Goal: Transaction & Acquisition: Purchase product/service

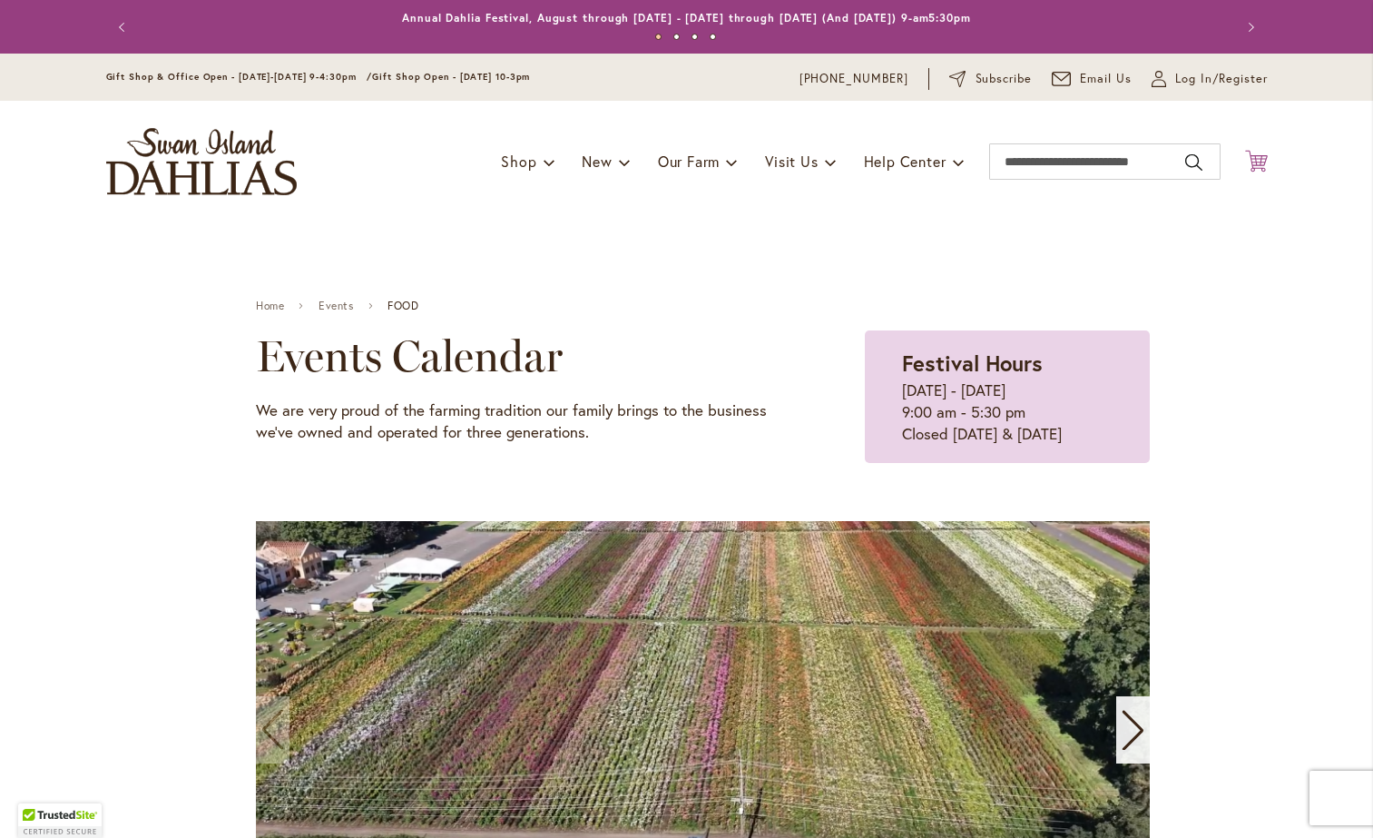
click at [1262, 157] on icon "Cart .cls-1 { fill: #231f20; }" at bounding box center [1256, 161] width 23 height 23
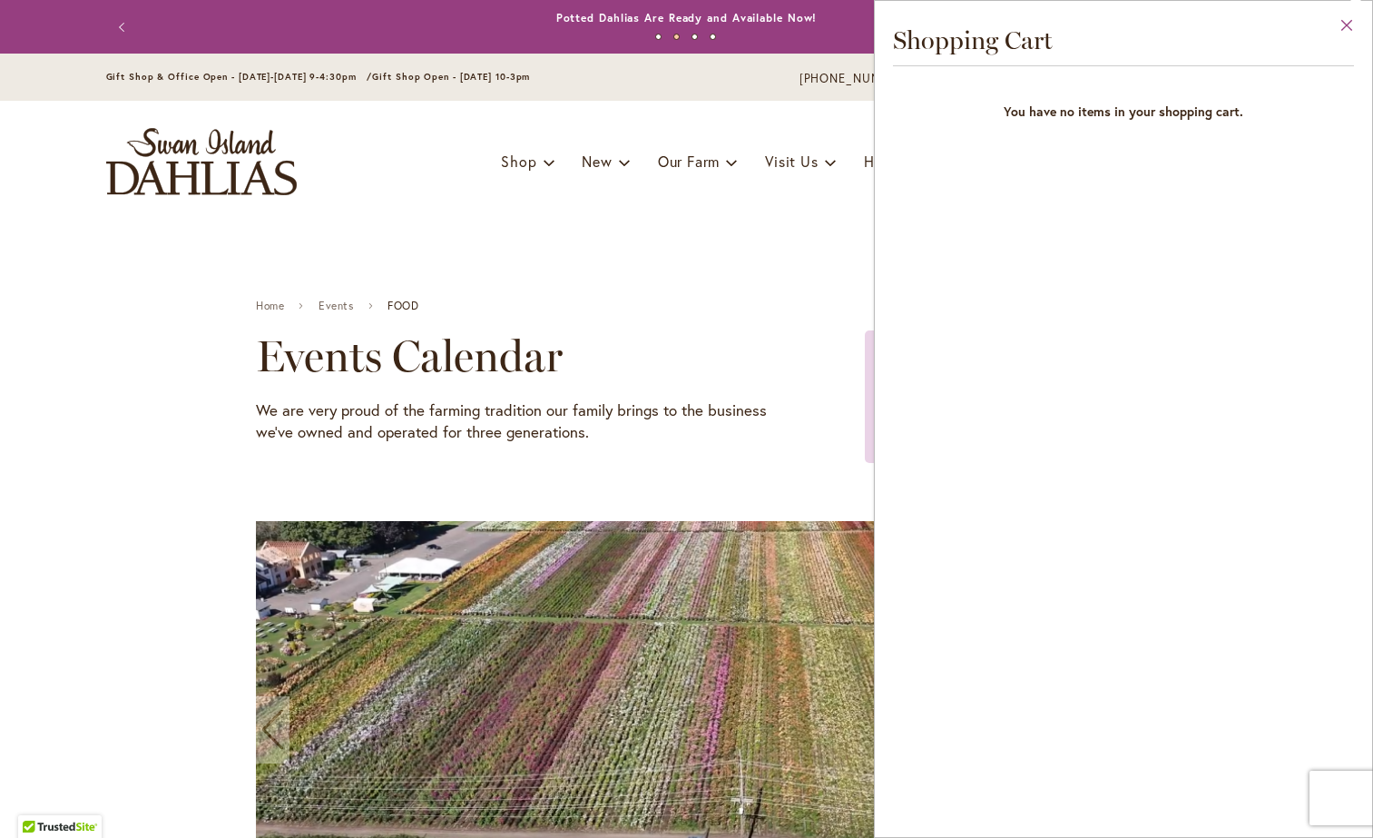
click at [1351, 20] on button "Close" at bounding box center [1347, 29] width 50 height 57
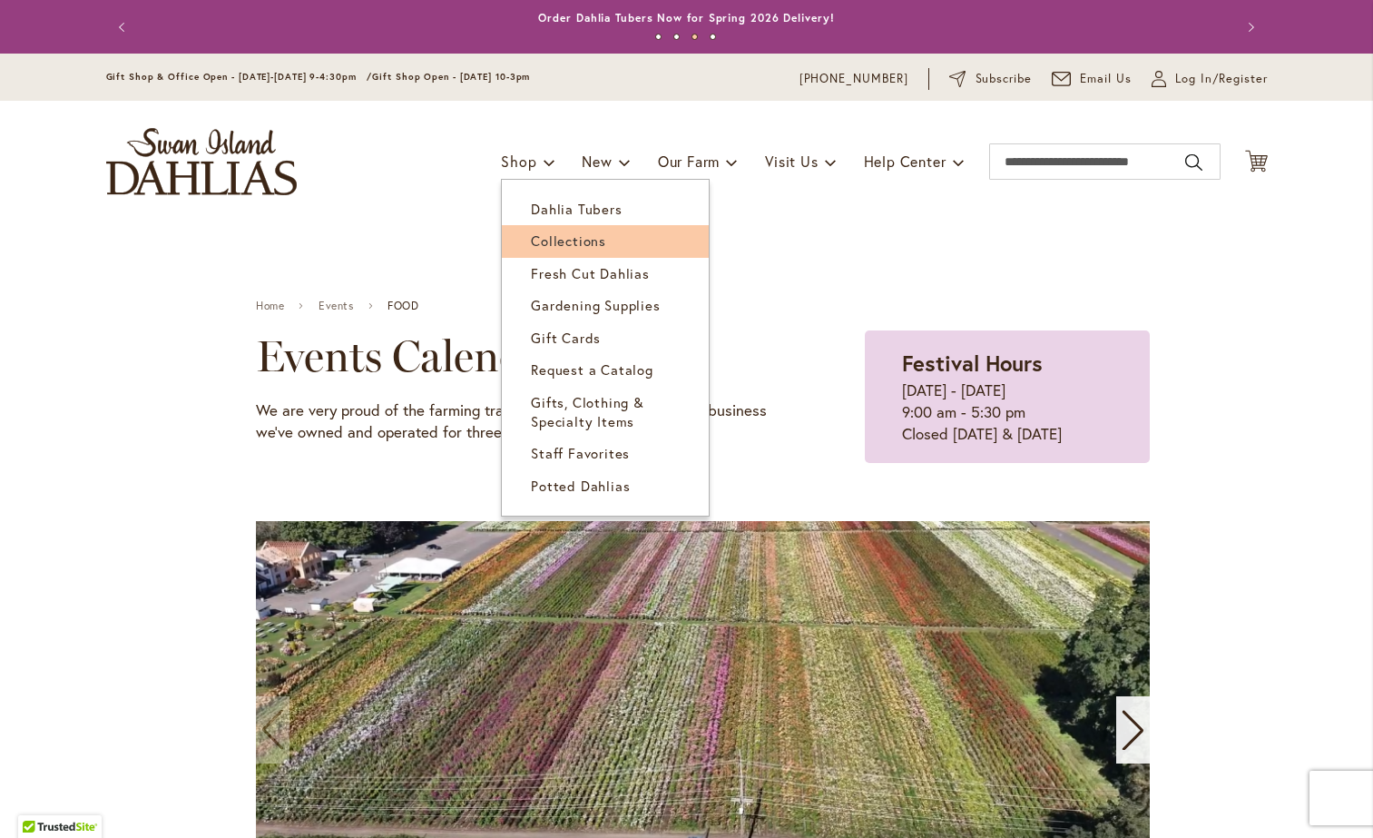
click at [564, 235] on span "Collections" at bounding box center [568, 240] width 75 height 18
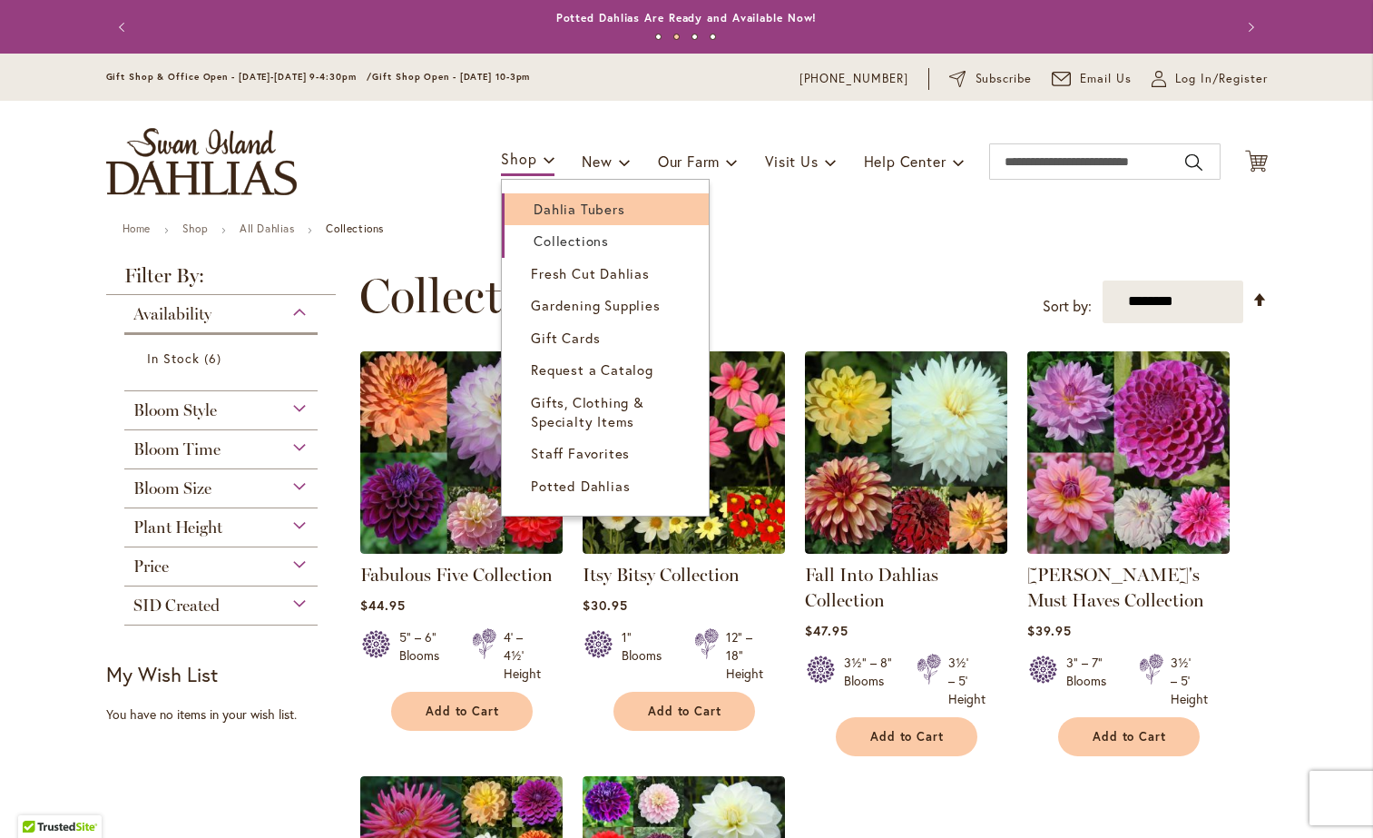
click at [534, 201] on span "Dahlia Tubers" at bounding box center [579, 209] width 91 height 18
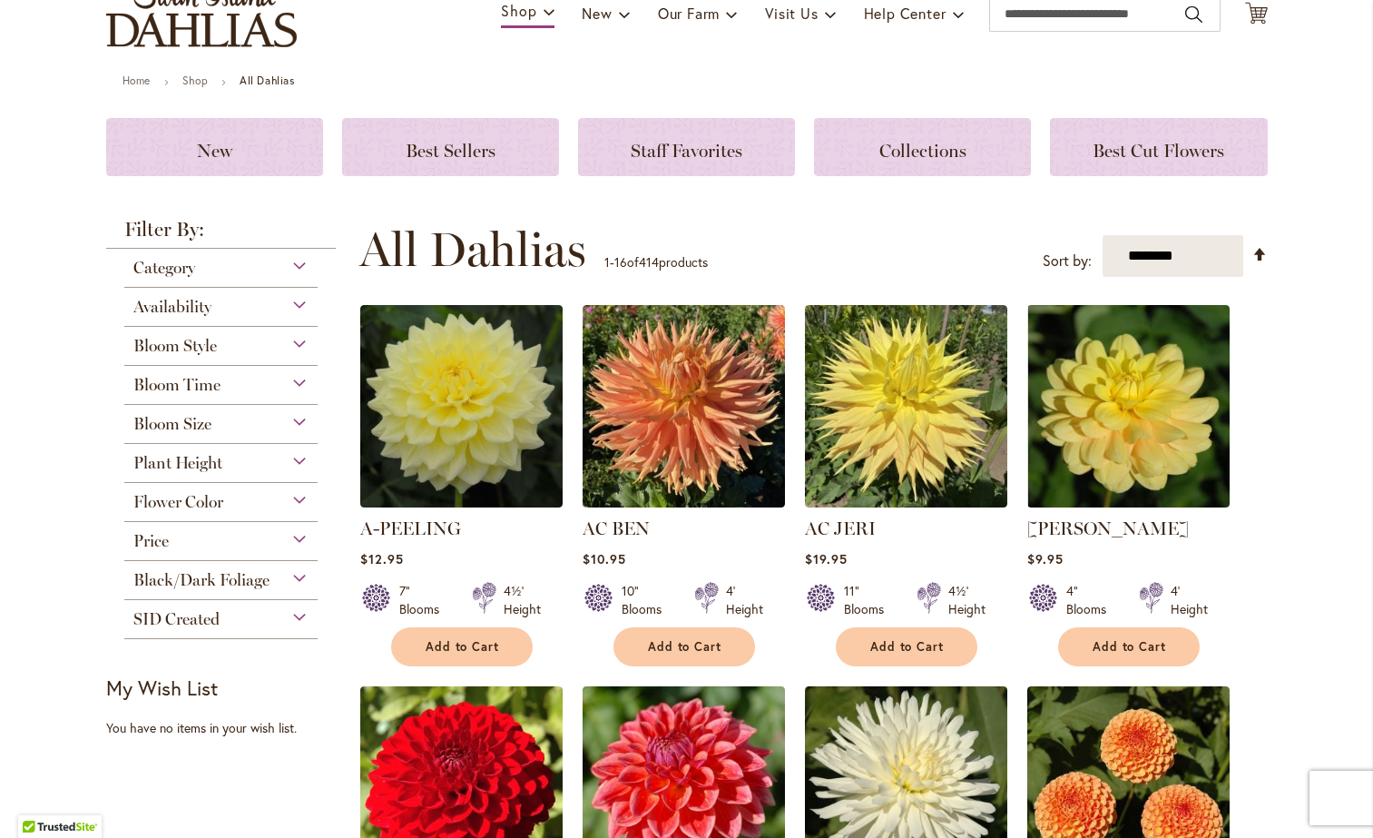
scroll to position [158, 0]
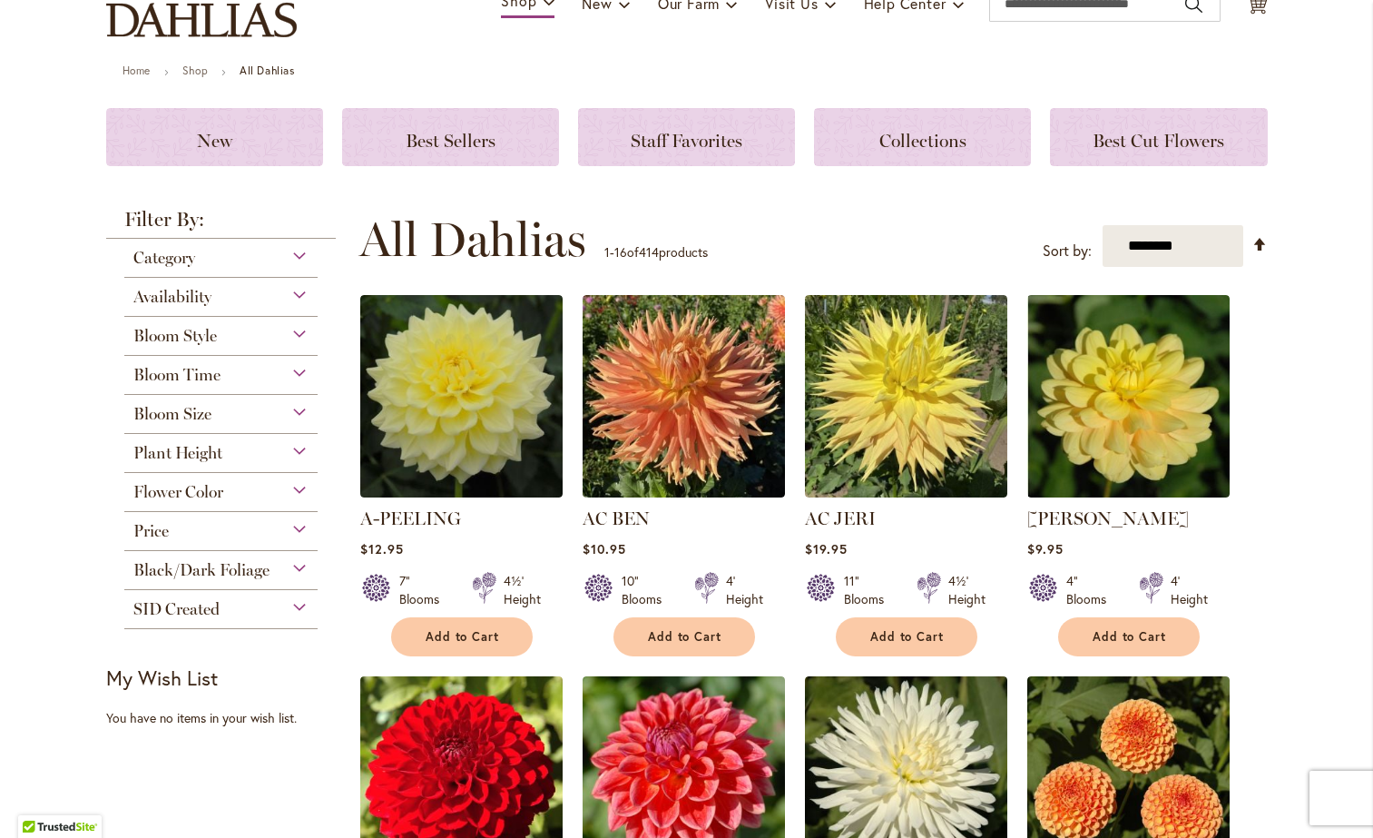
click at [163, 293] on span "Availability" at bounding box center [172, 297] width 78 height 20
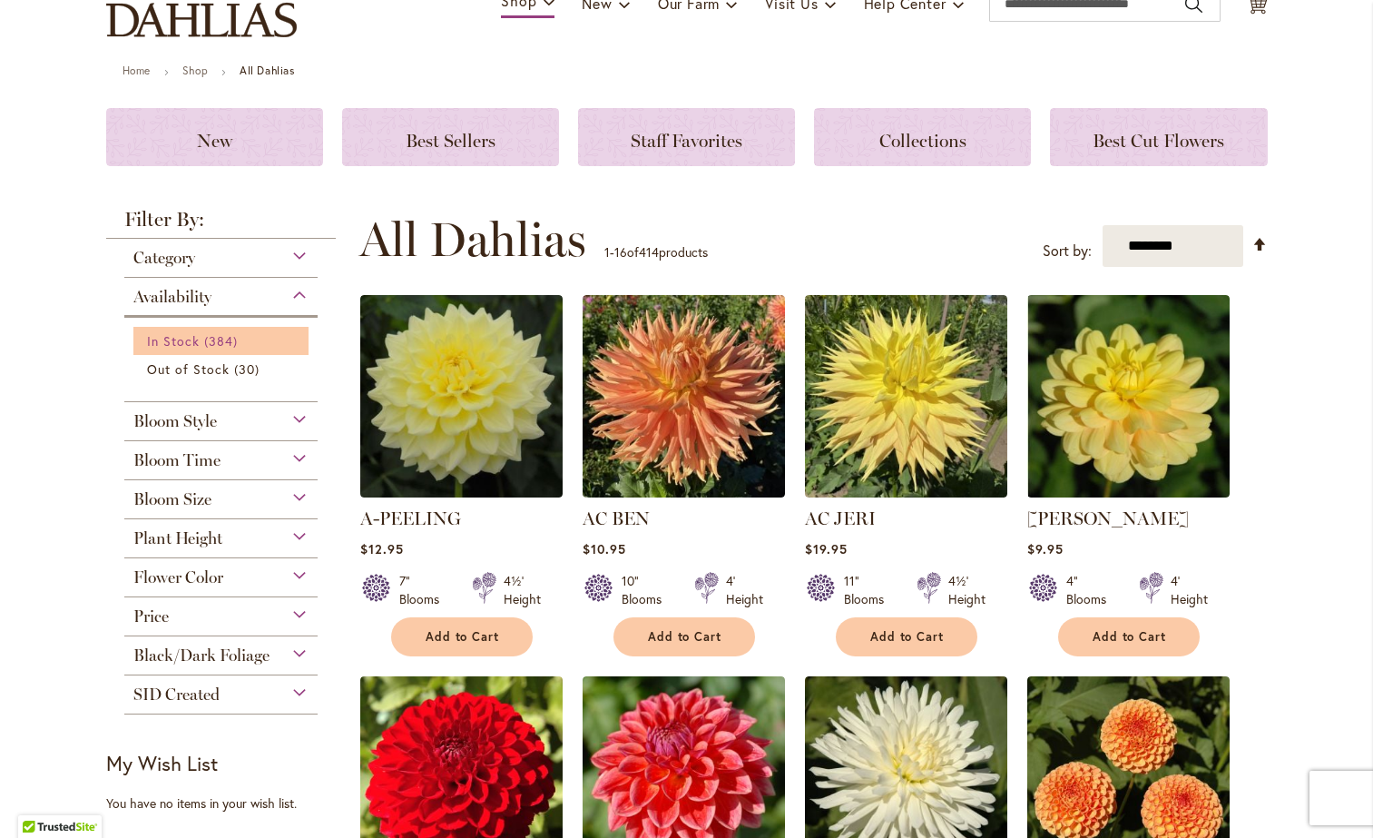
click at [161, 332] on span "In Stock" at bounding box center [173, 340] width 53 height 17
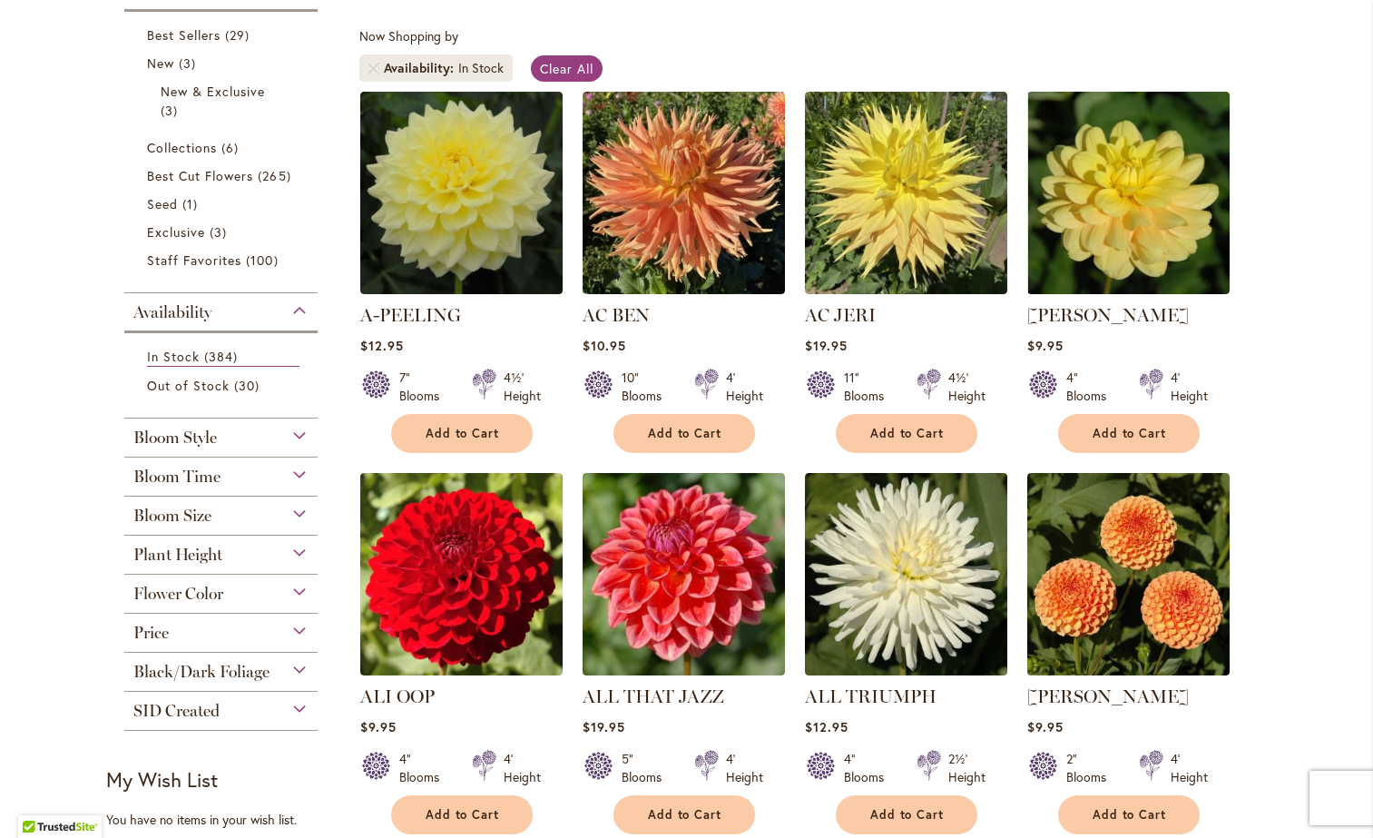
scroll to position [324, 0]
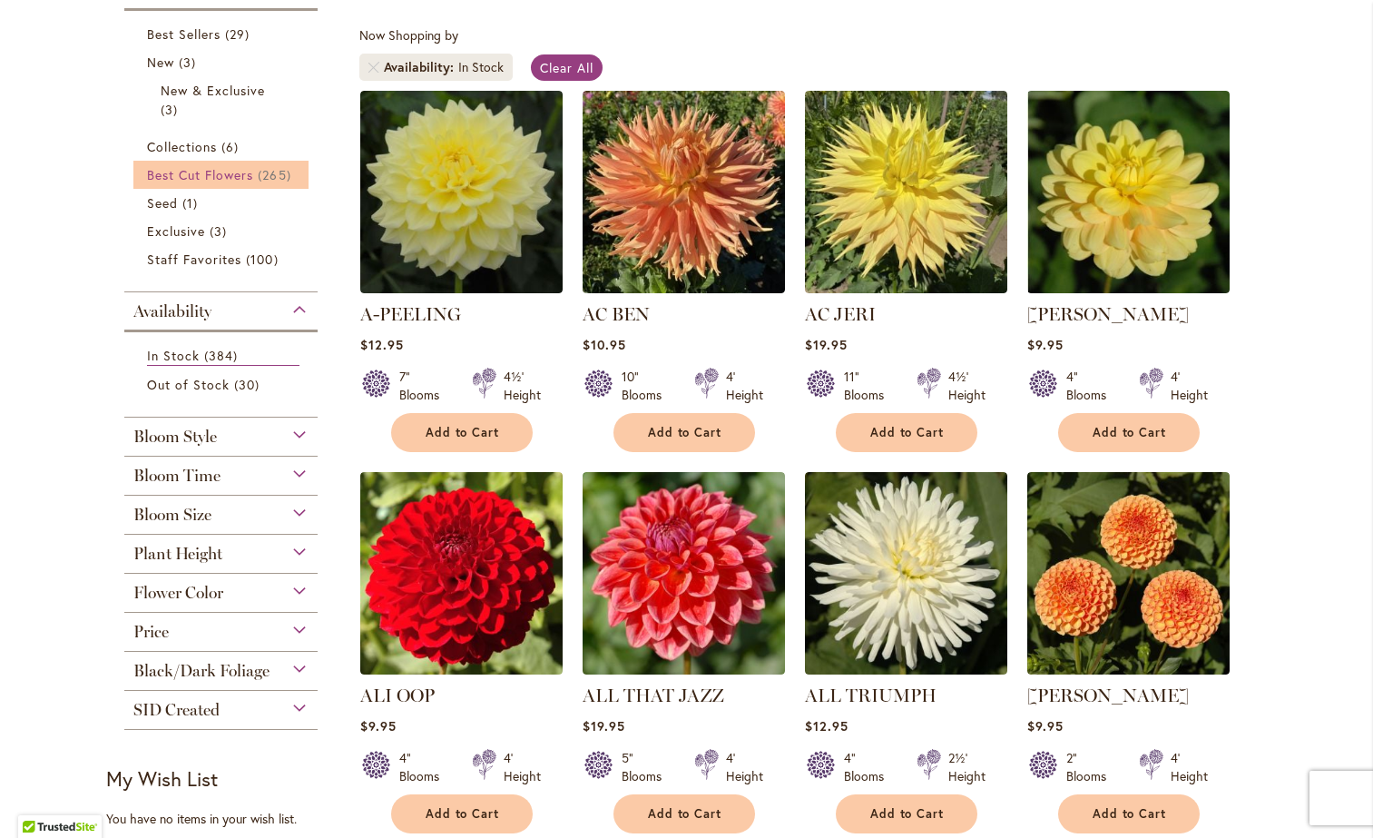
click at [238, 173] on span "Best Cut Flowers" at bounding box center [200, 174] width 107 height 17
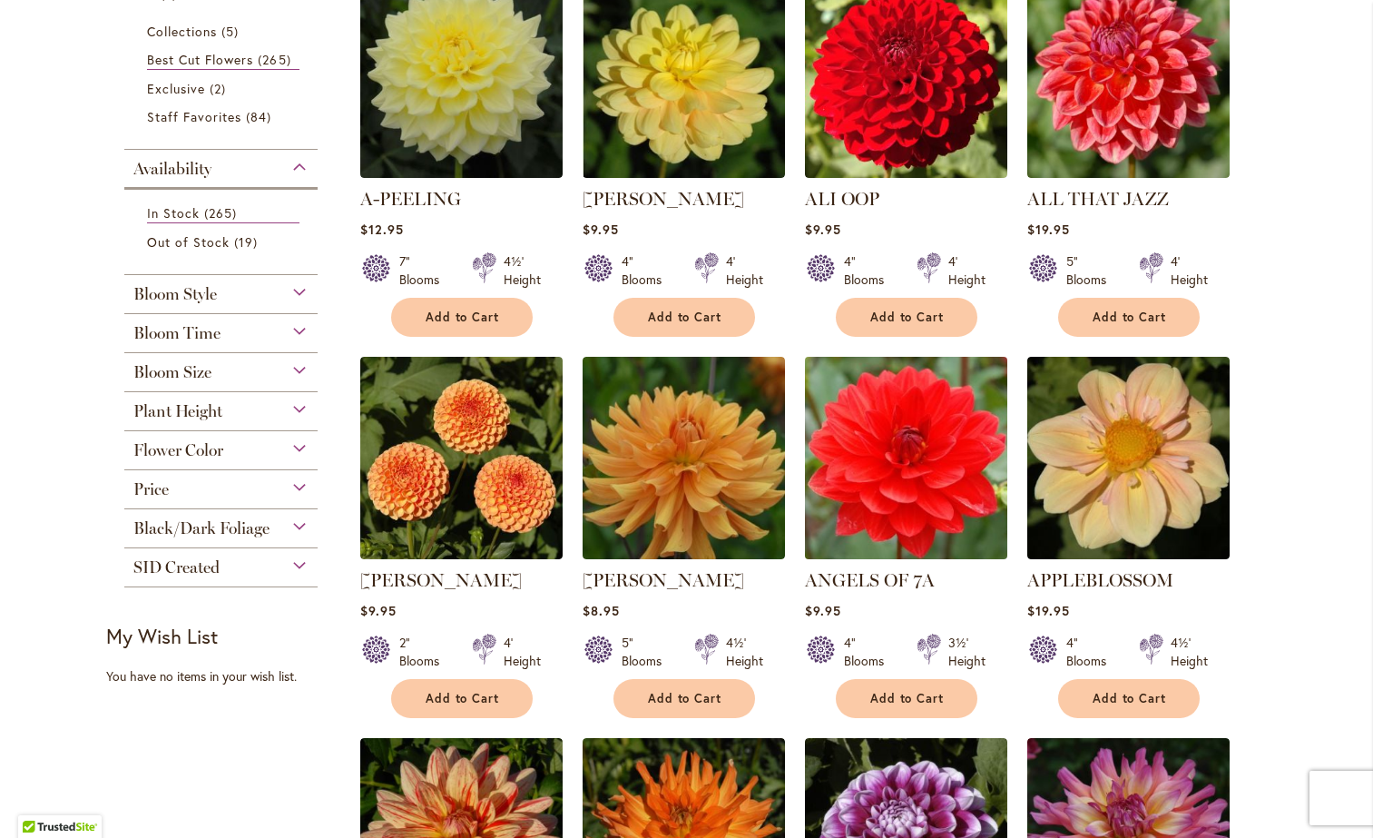
scroll to position [427, 0]
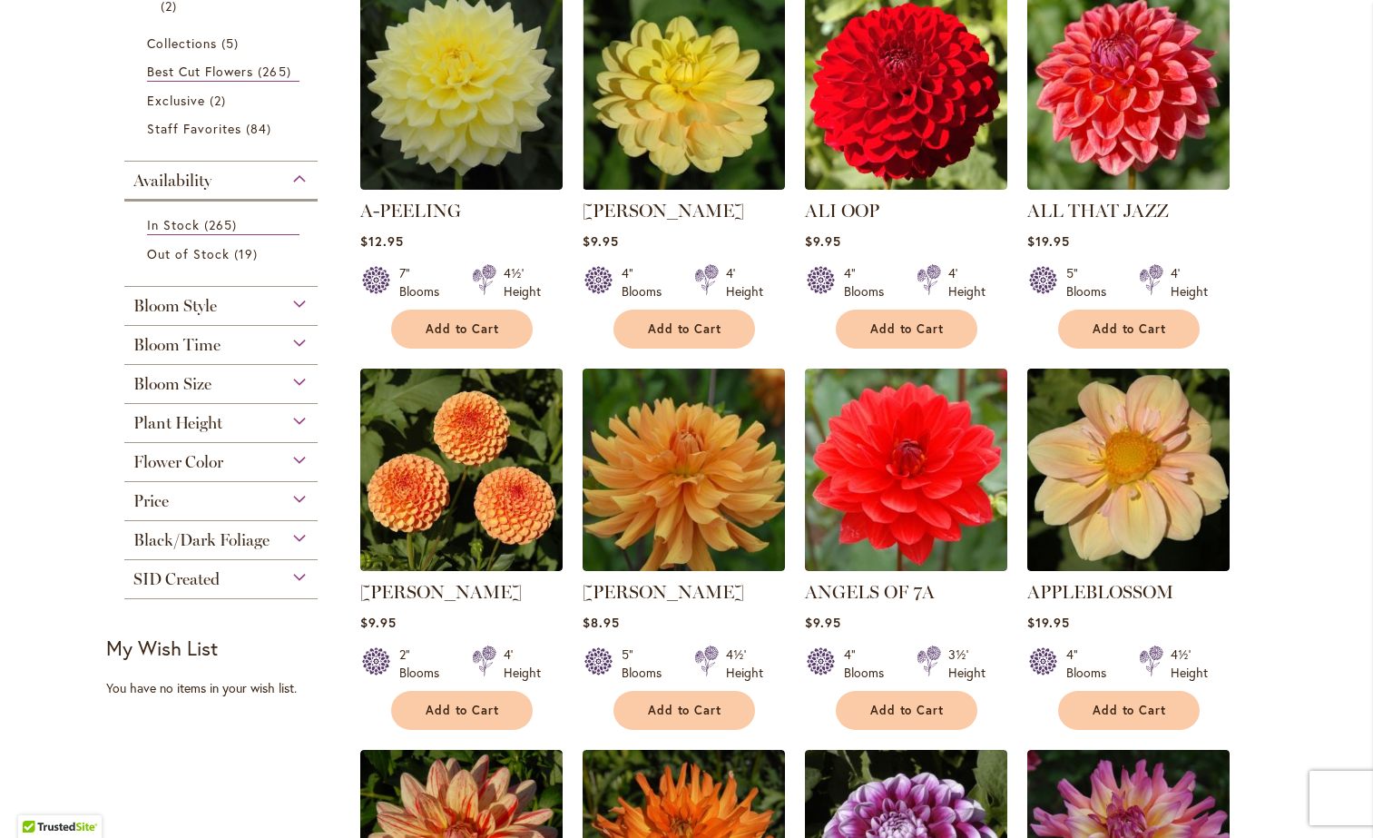
click at [284, 532] on div "Black/Dark Foliage" at bounding box center [221, 535] width 194 height 29
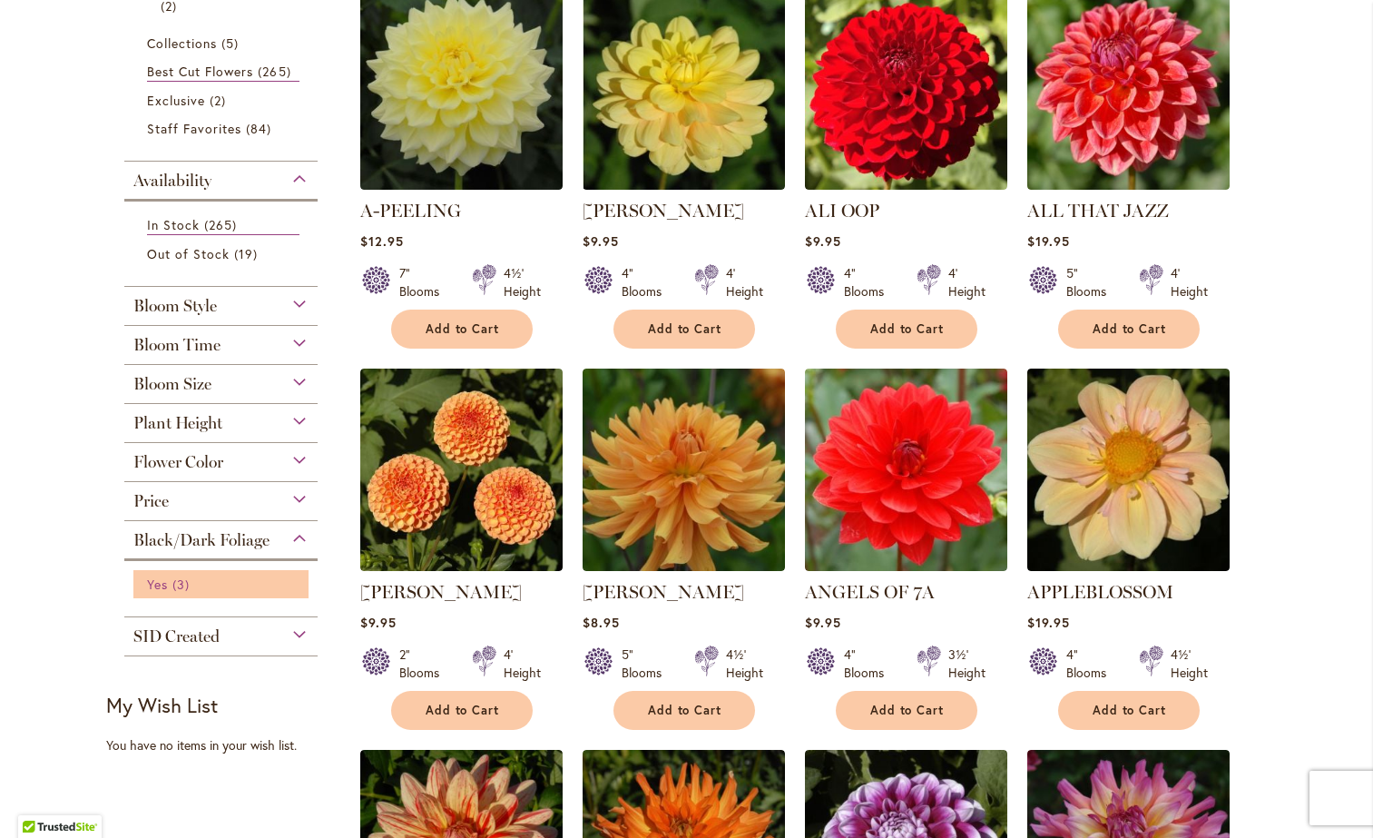
click at [168, 579] on link "Yes 3 items" at bounding box center [223, 583] width 153 height 19
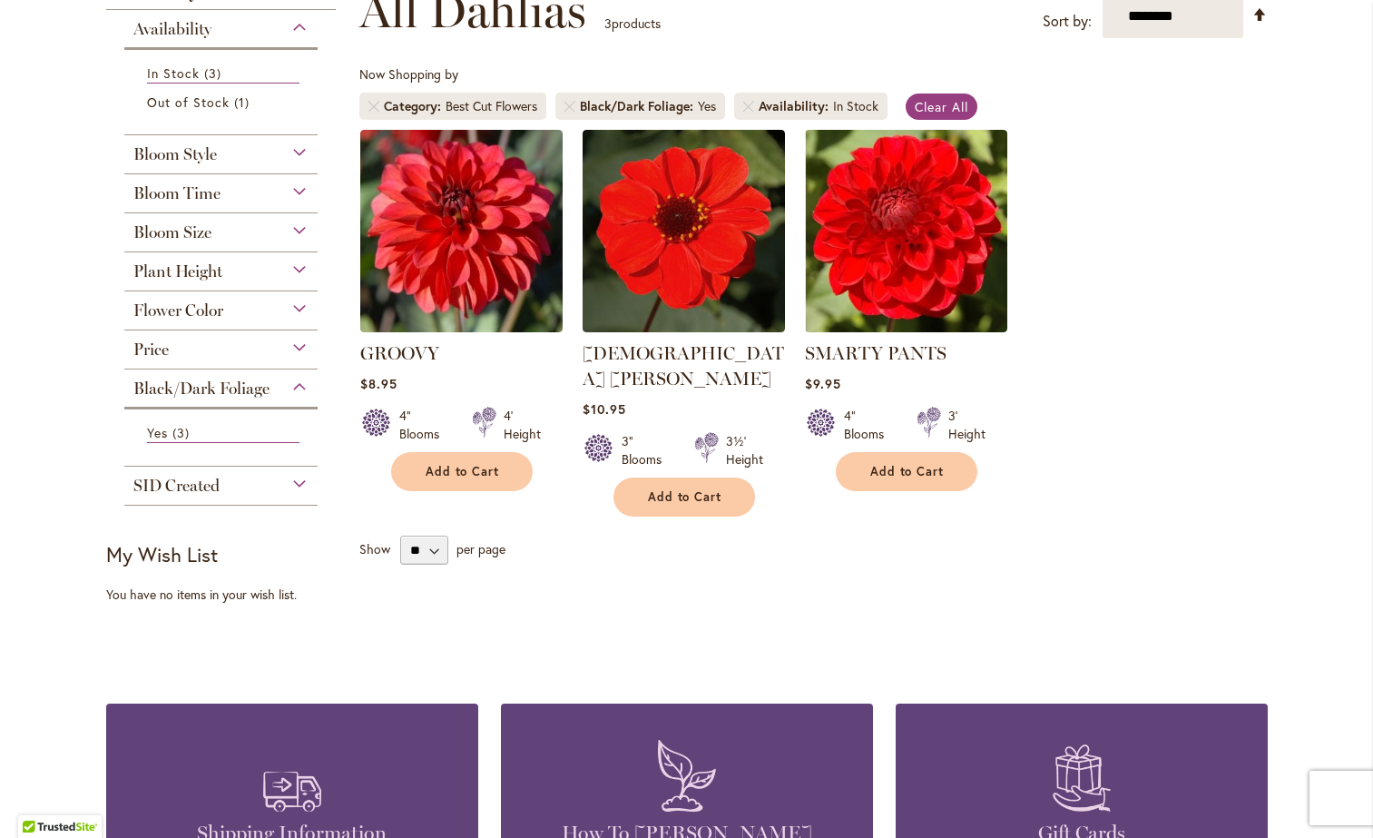
scroll to position [289, 0]
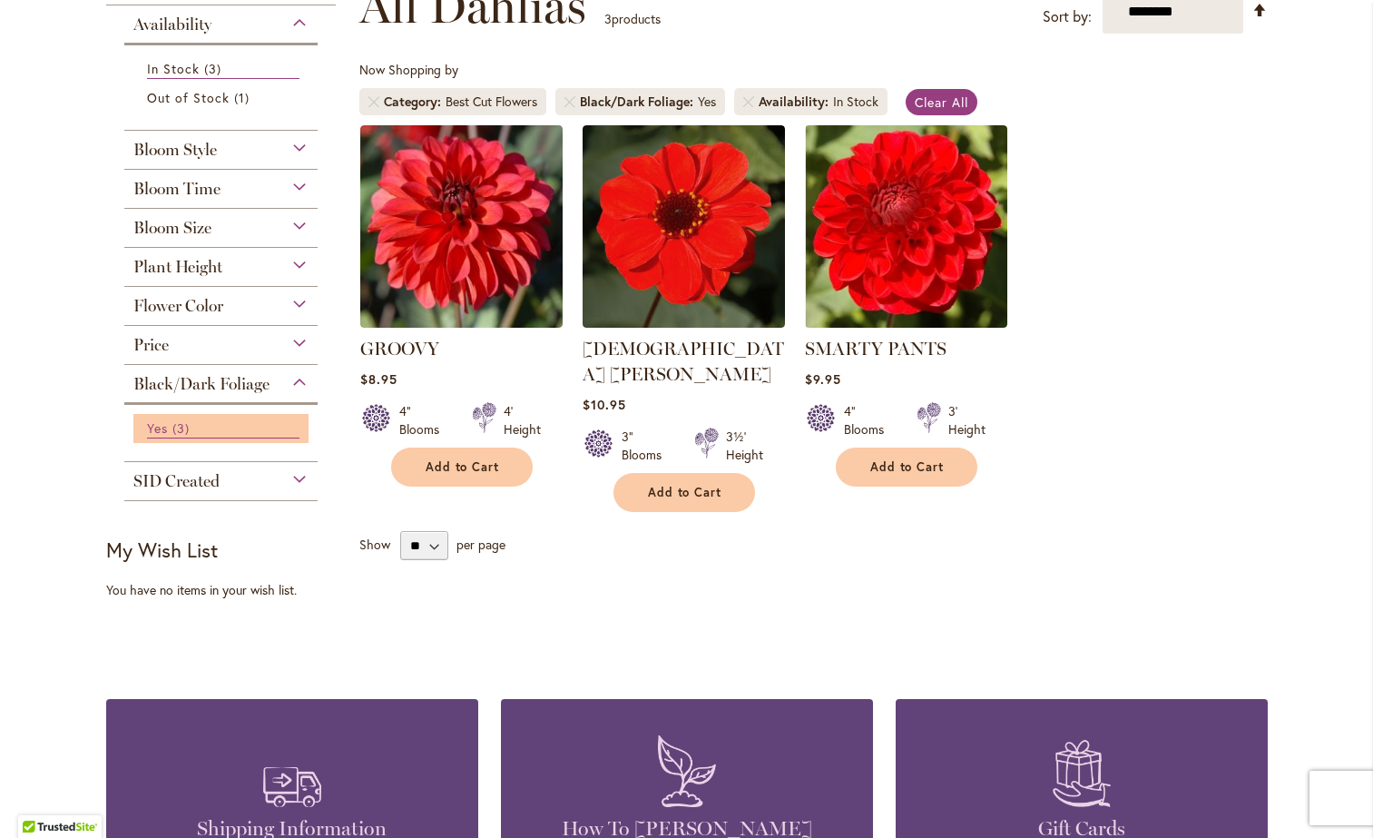
click at [162, 428] on span "Yes" at bounding box center [157, 427] width 21 height 17
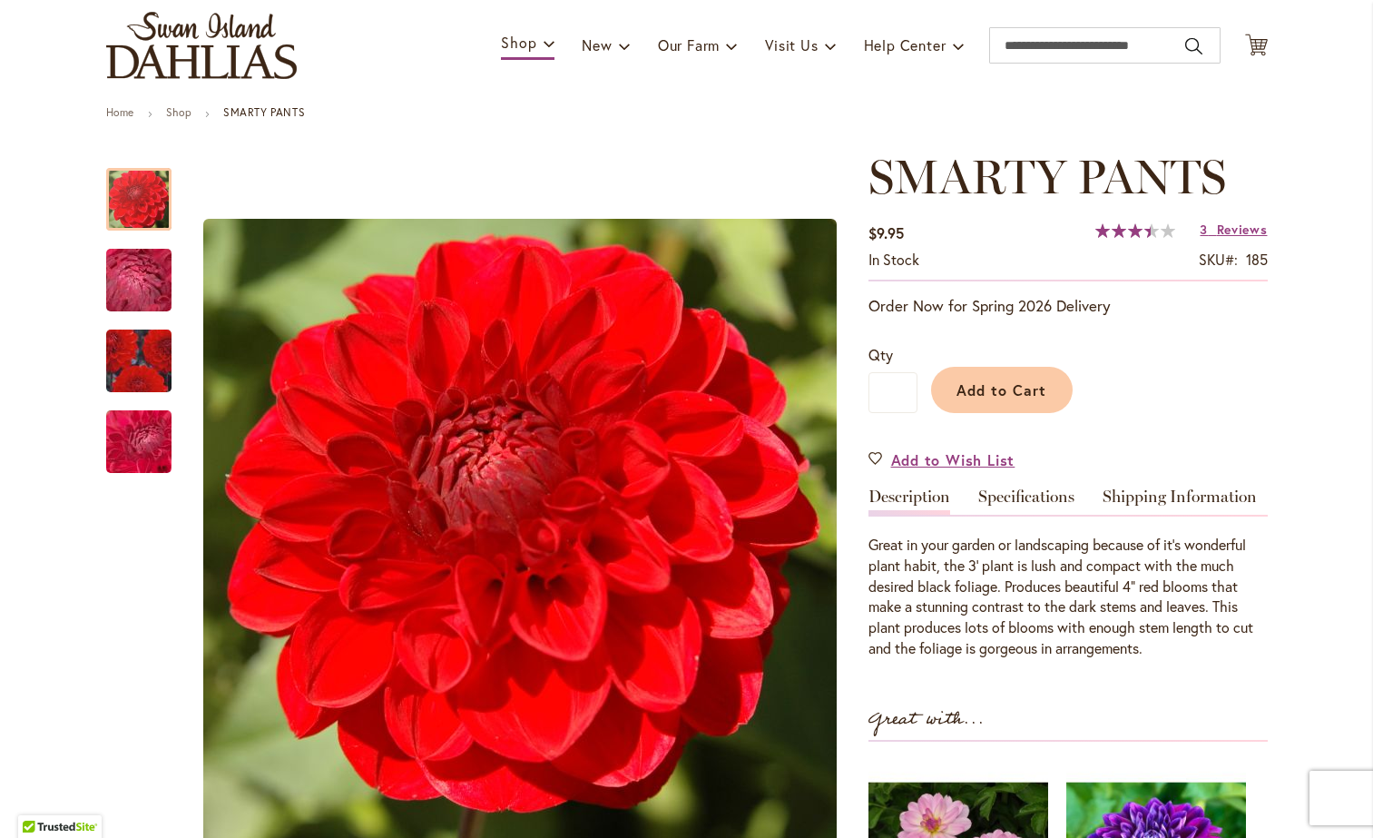
scroll to position [131, 0]
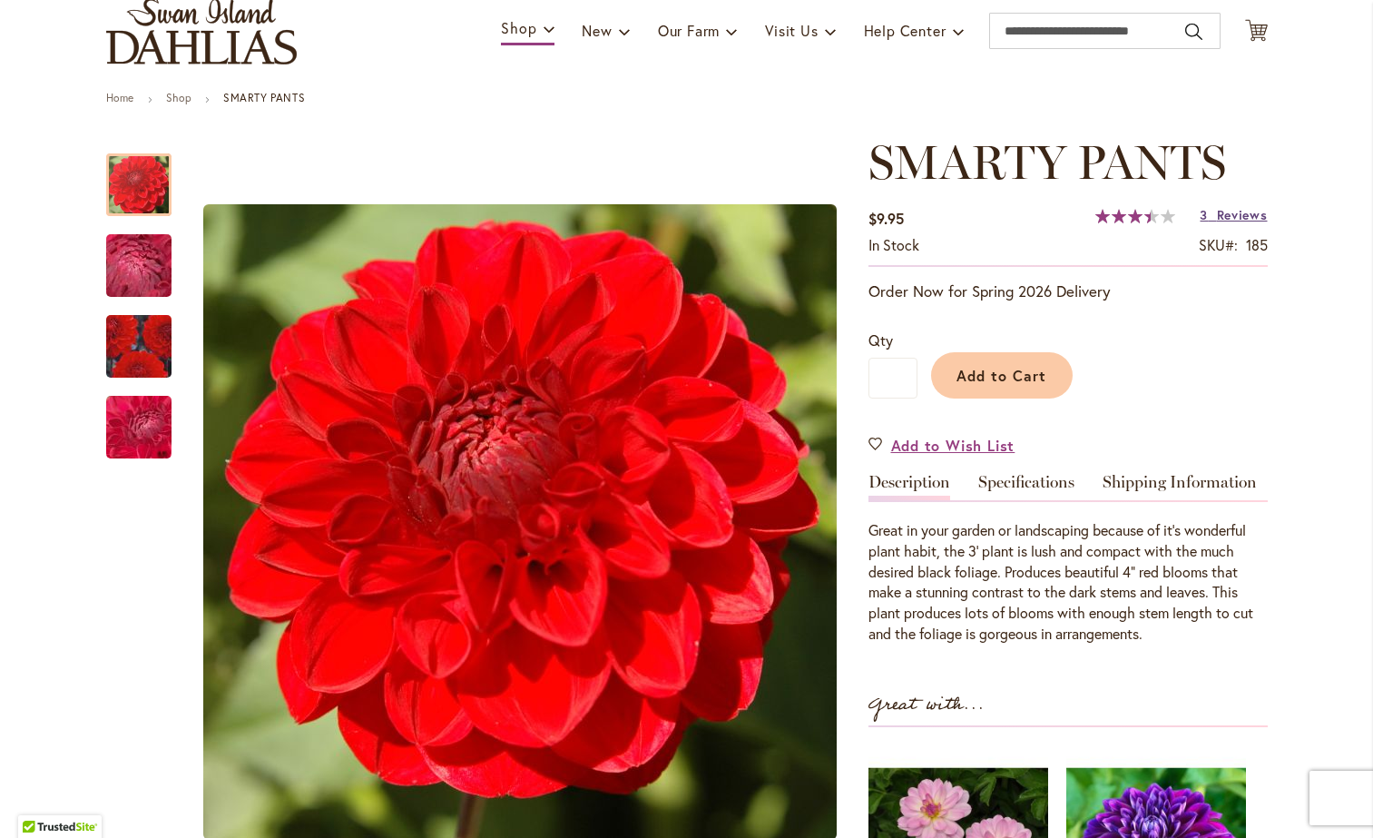
click at [1250, 214] on span "Reviews" at bounding box center [1242, 214] width 51 height 17
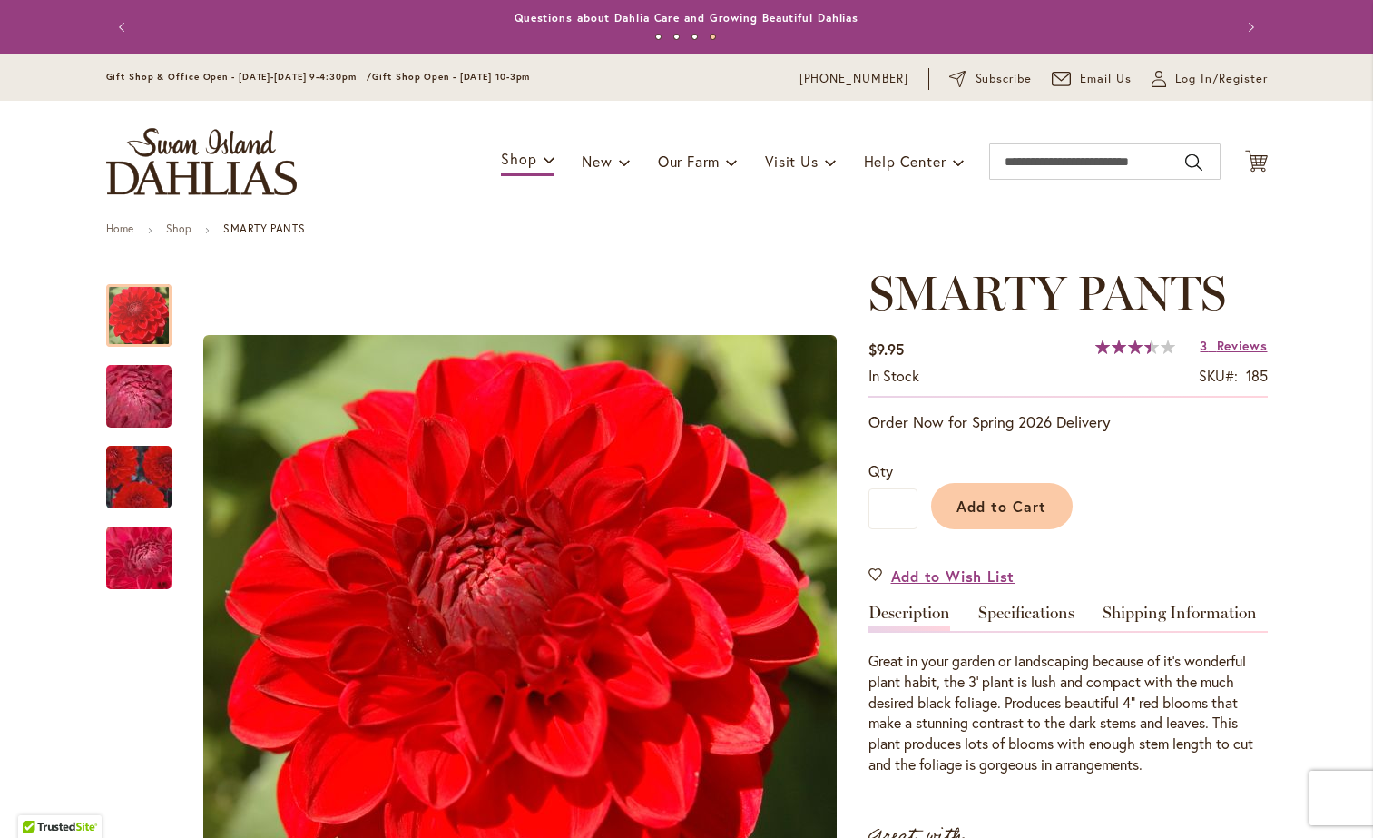
scroll to position [0, 0]
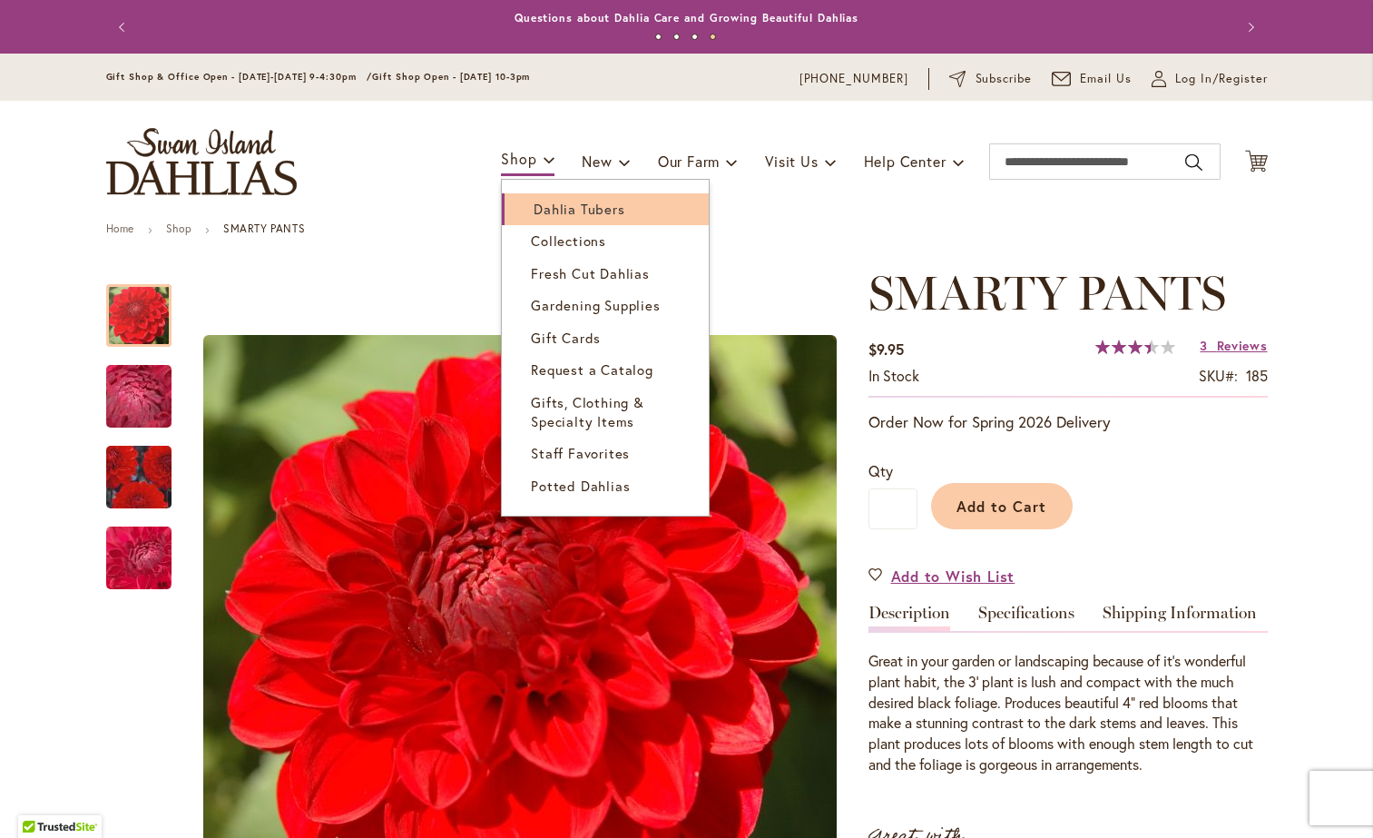
click at [553, 206] on span "Dahlia Tubers" at bounding box center [579, 209] width 91 height 18
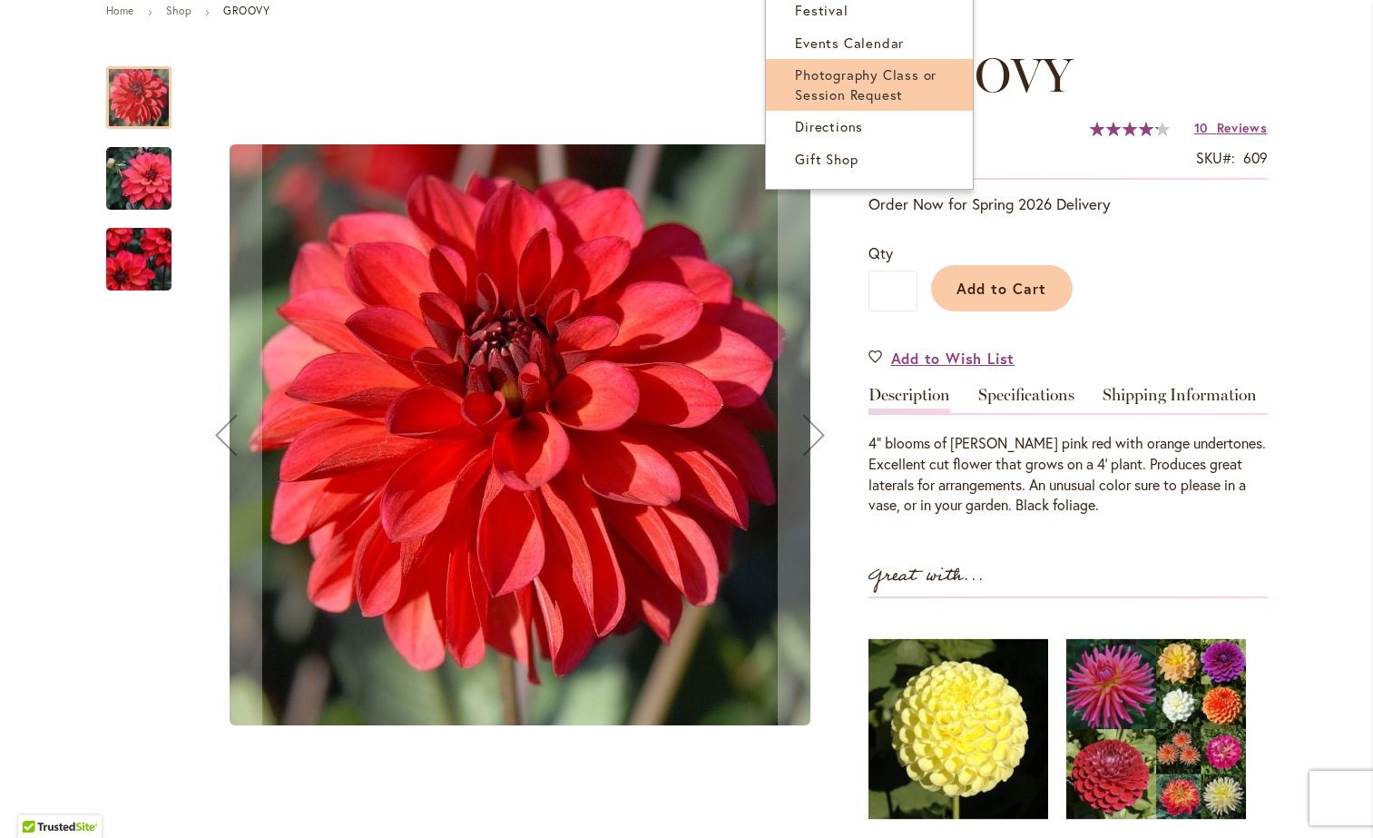
scroll to position [224, 0]
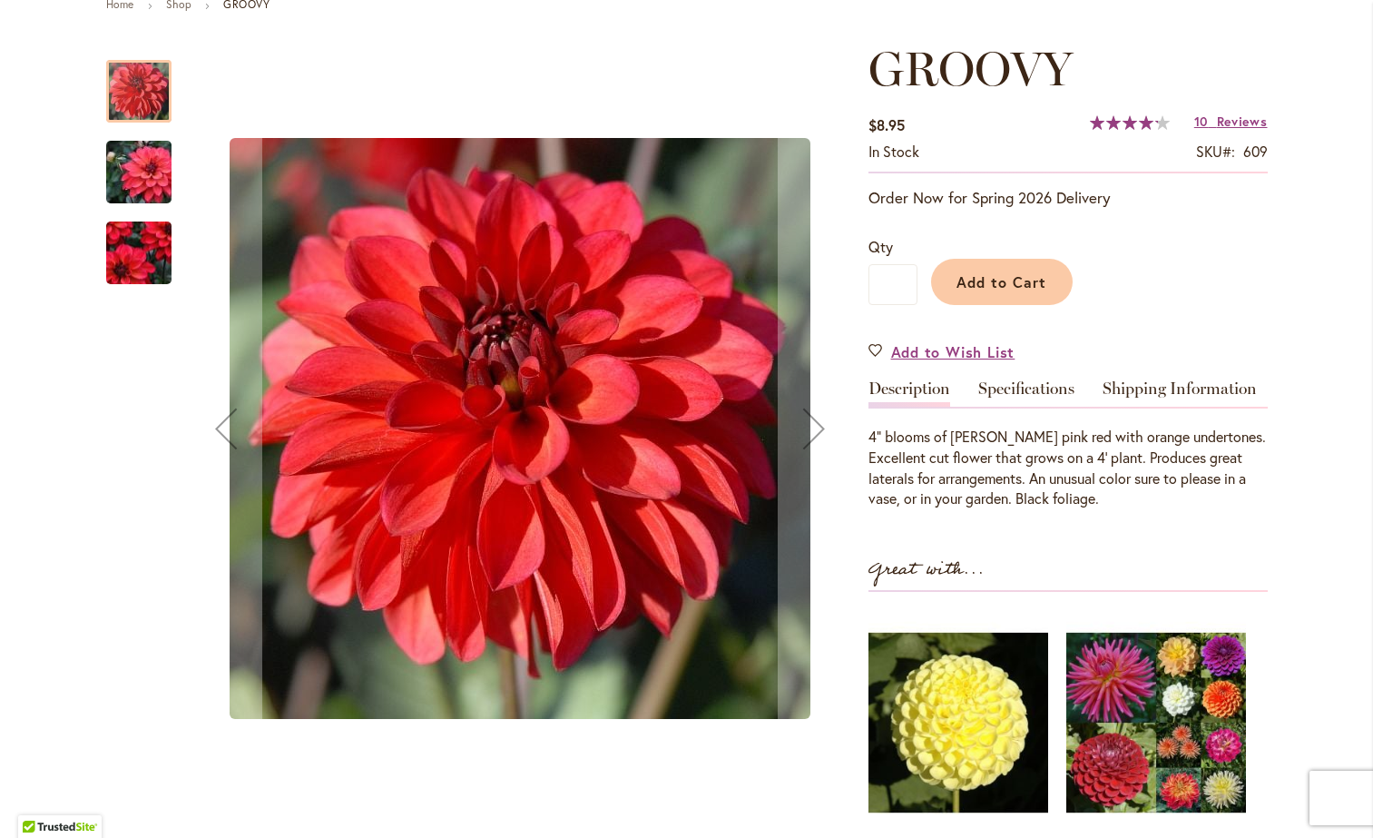
click at [120, 260] on img "GROOVY" at bounding box center [139, 252] width 131 height 113
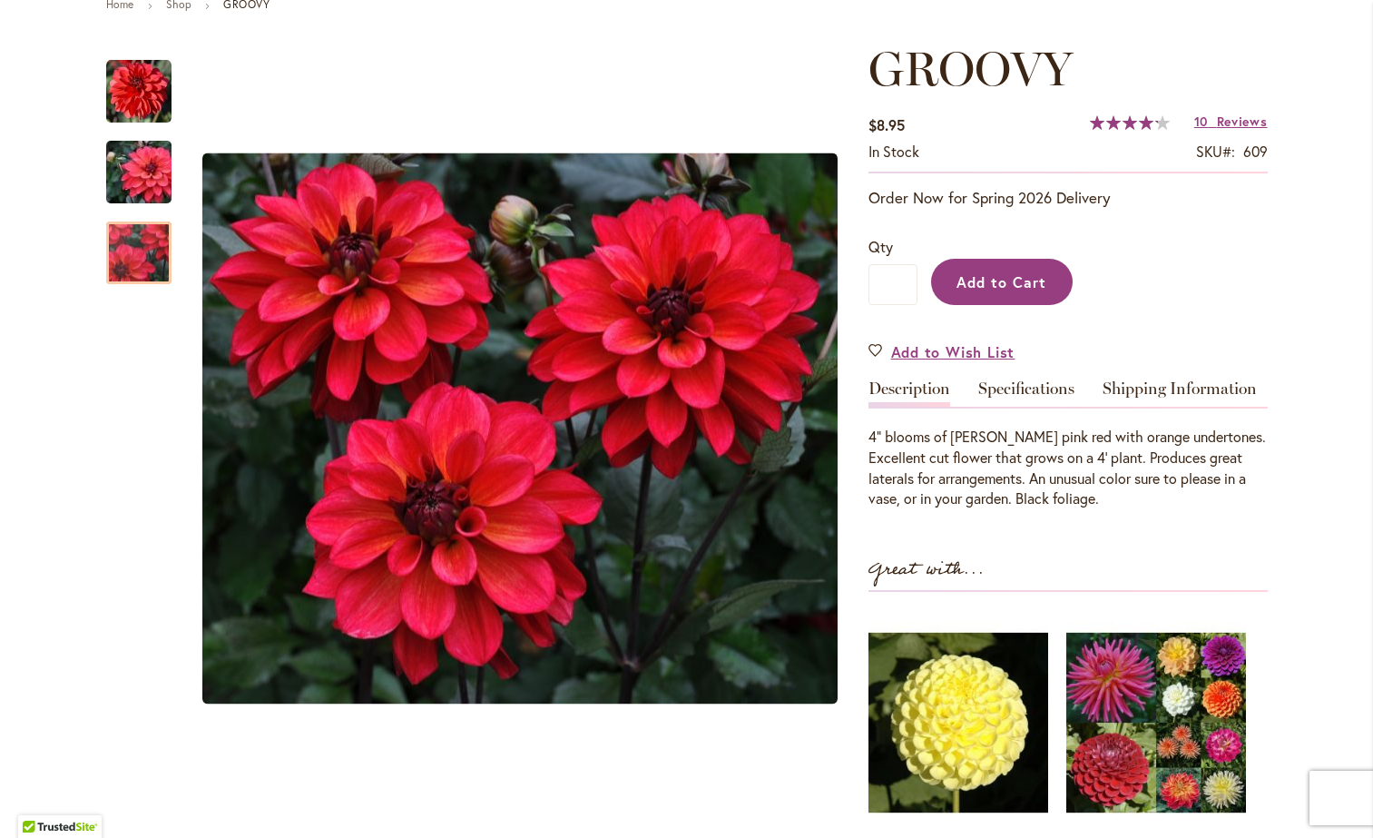
click at [1006, 272] on span "Add to Cart" at bounding box center [1001, 281] width 90 height 19
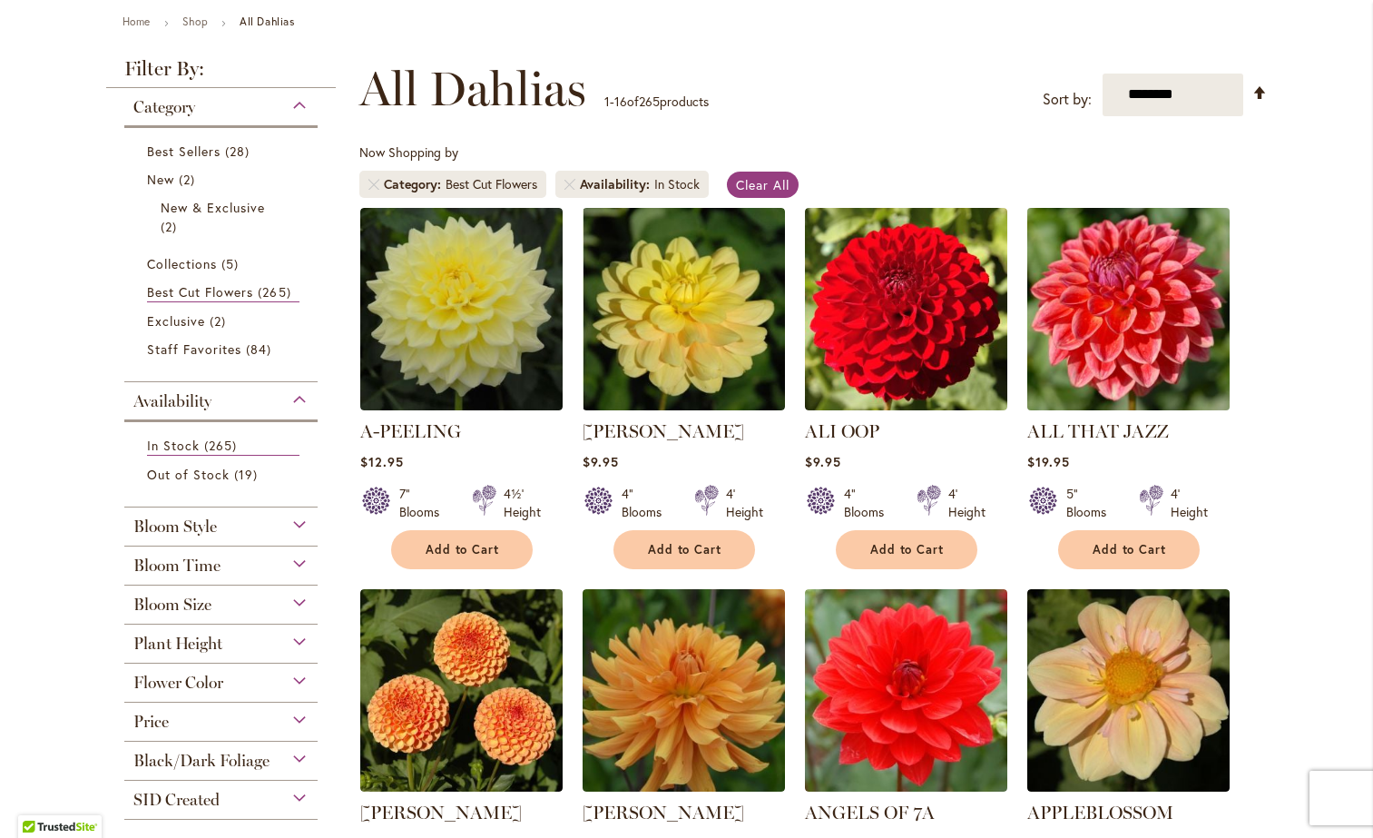
scroll to position [204, 0]
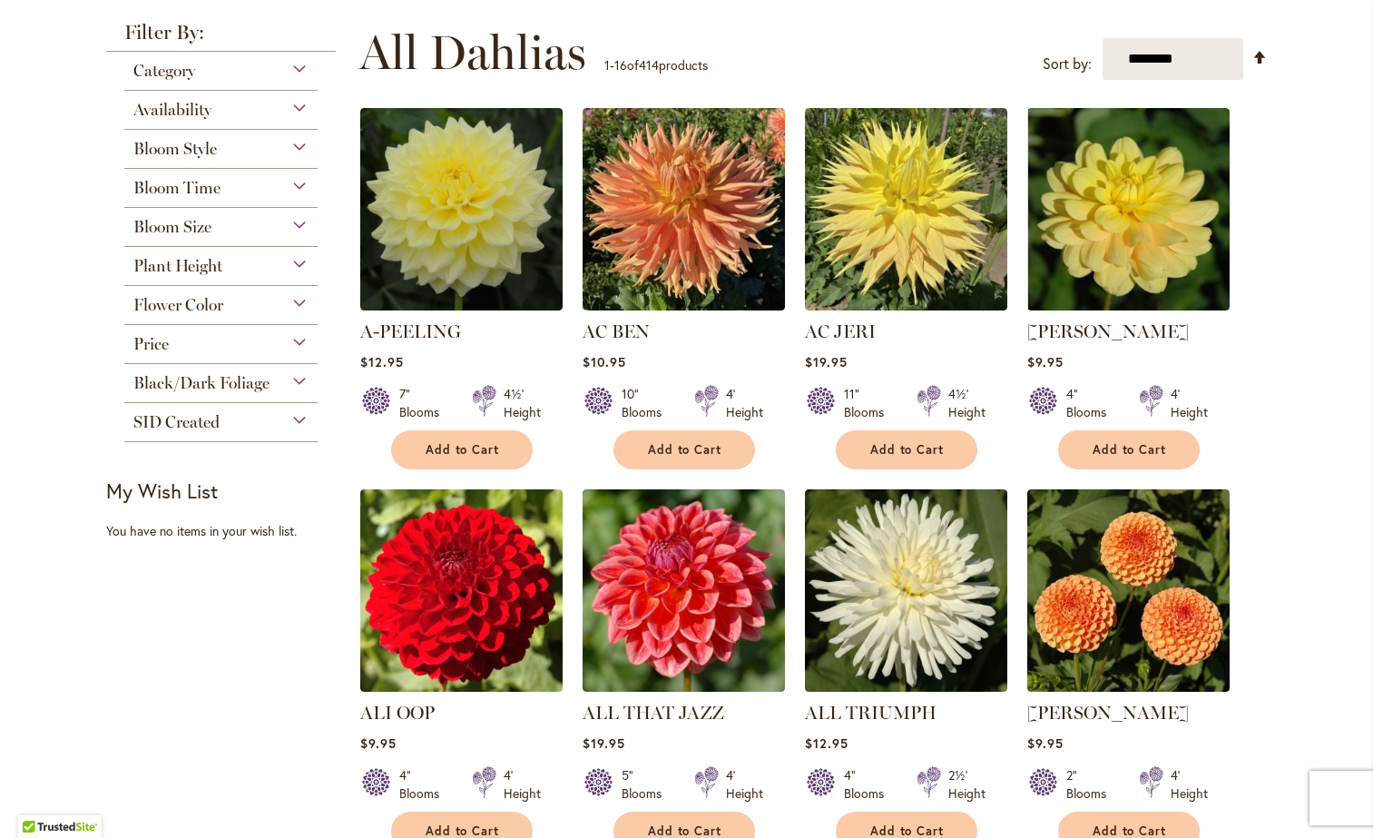
scroll to position [322, 0]
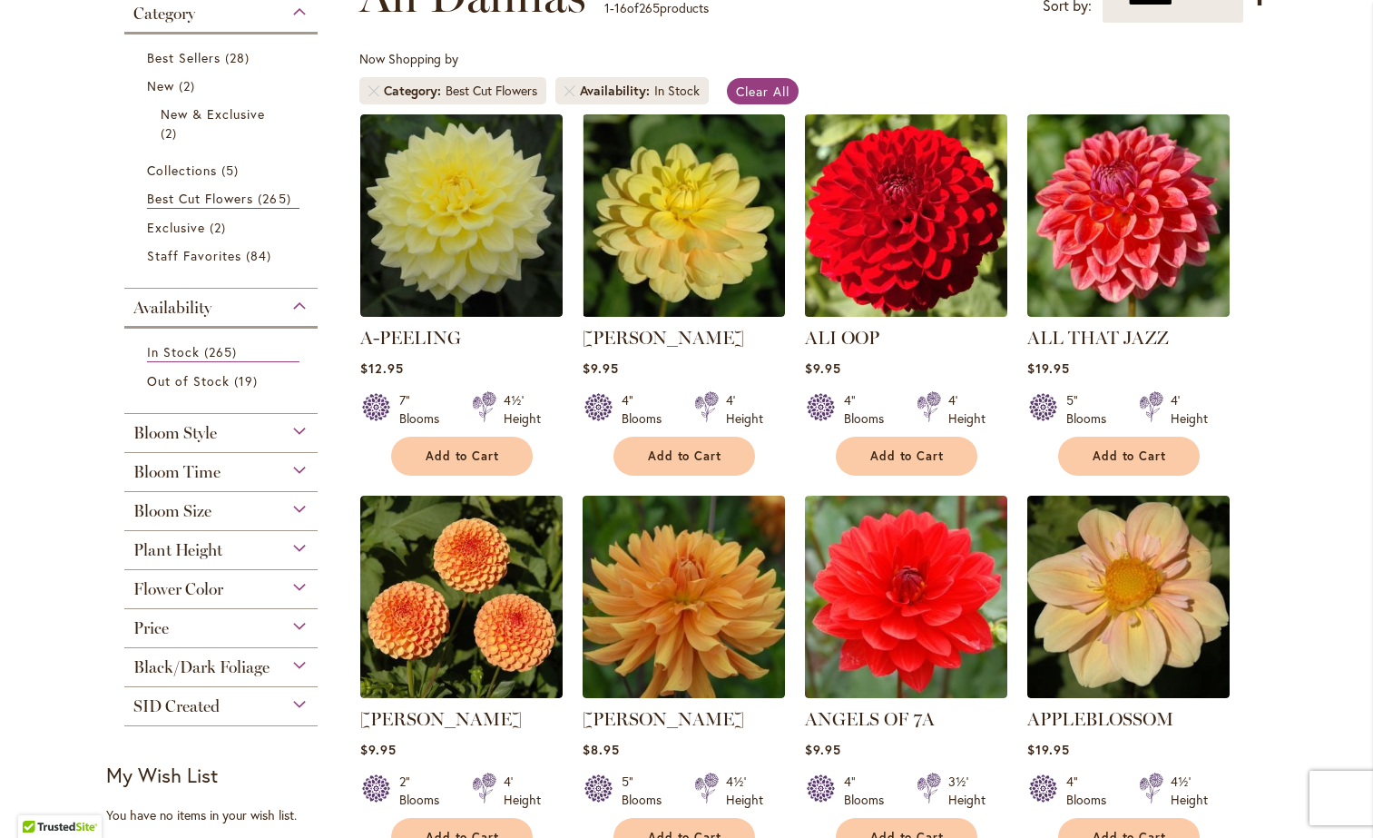
scroll to position [297, 0]
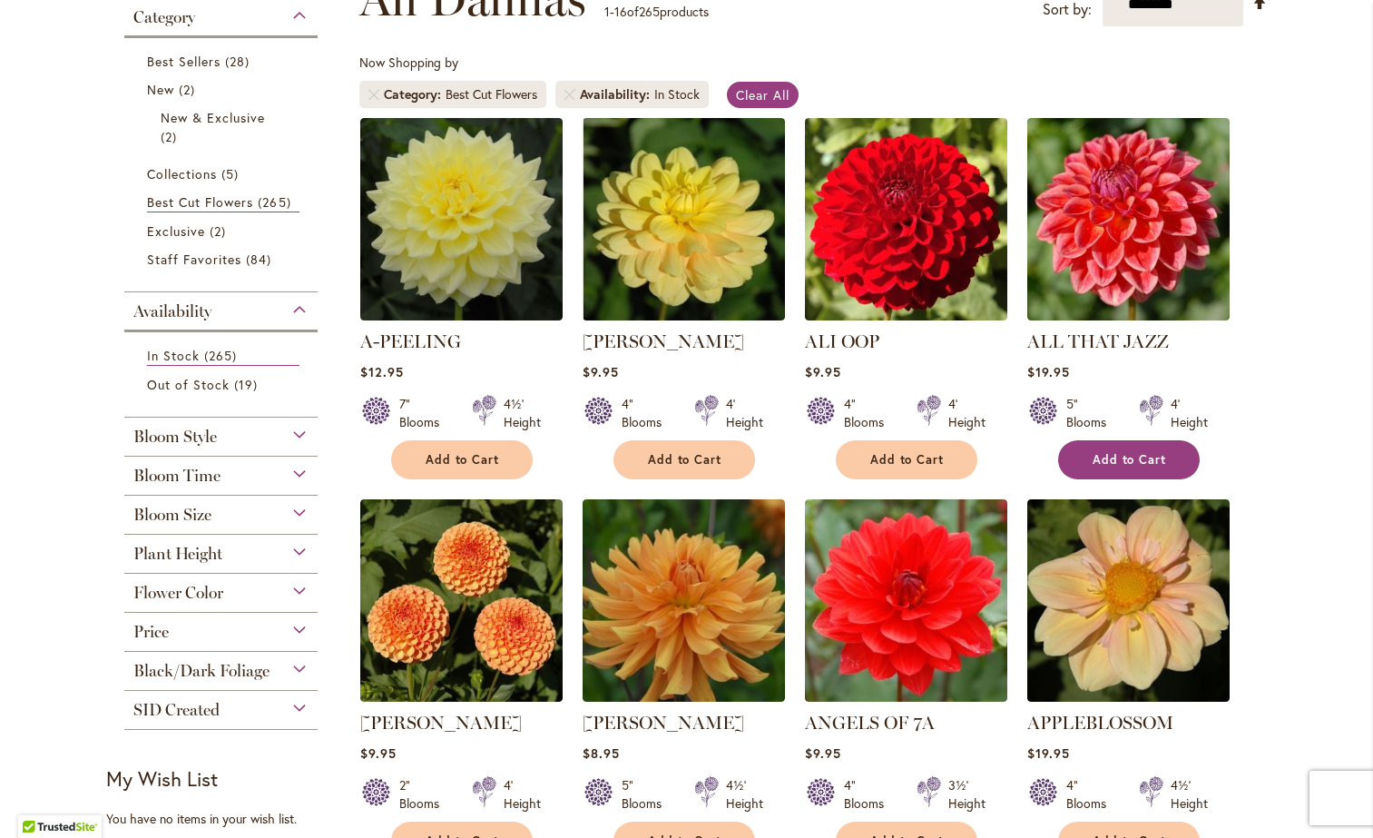
click at [1104, 454] on span "Add to Cart" at bounding box center [1130, 459] width 74 height 15
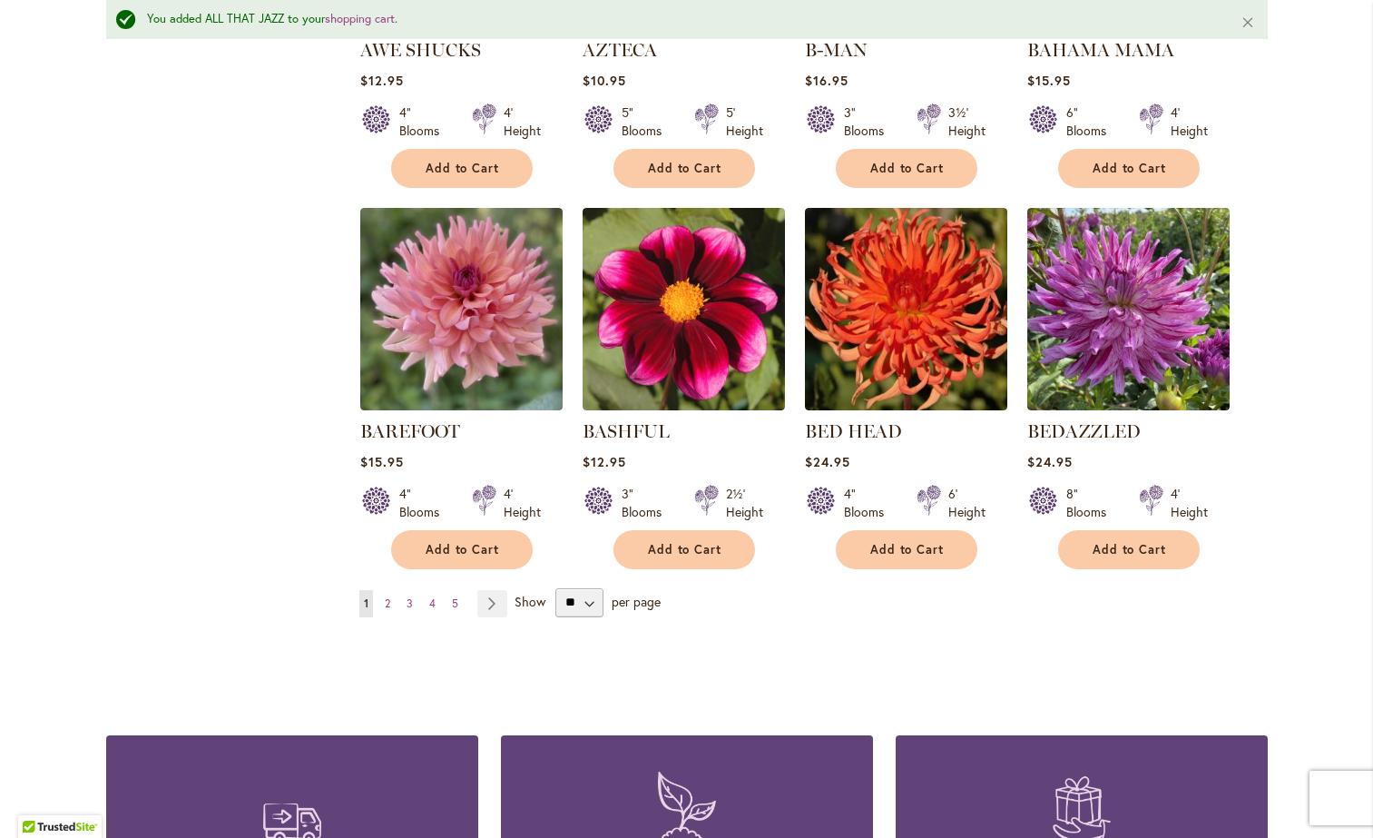
scroll to position [1407, 0]
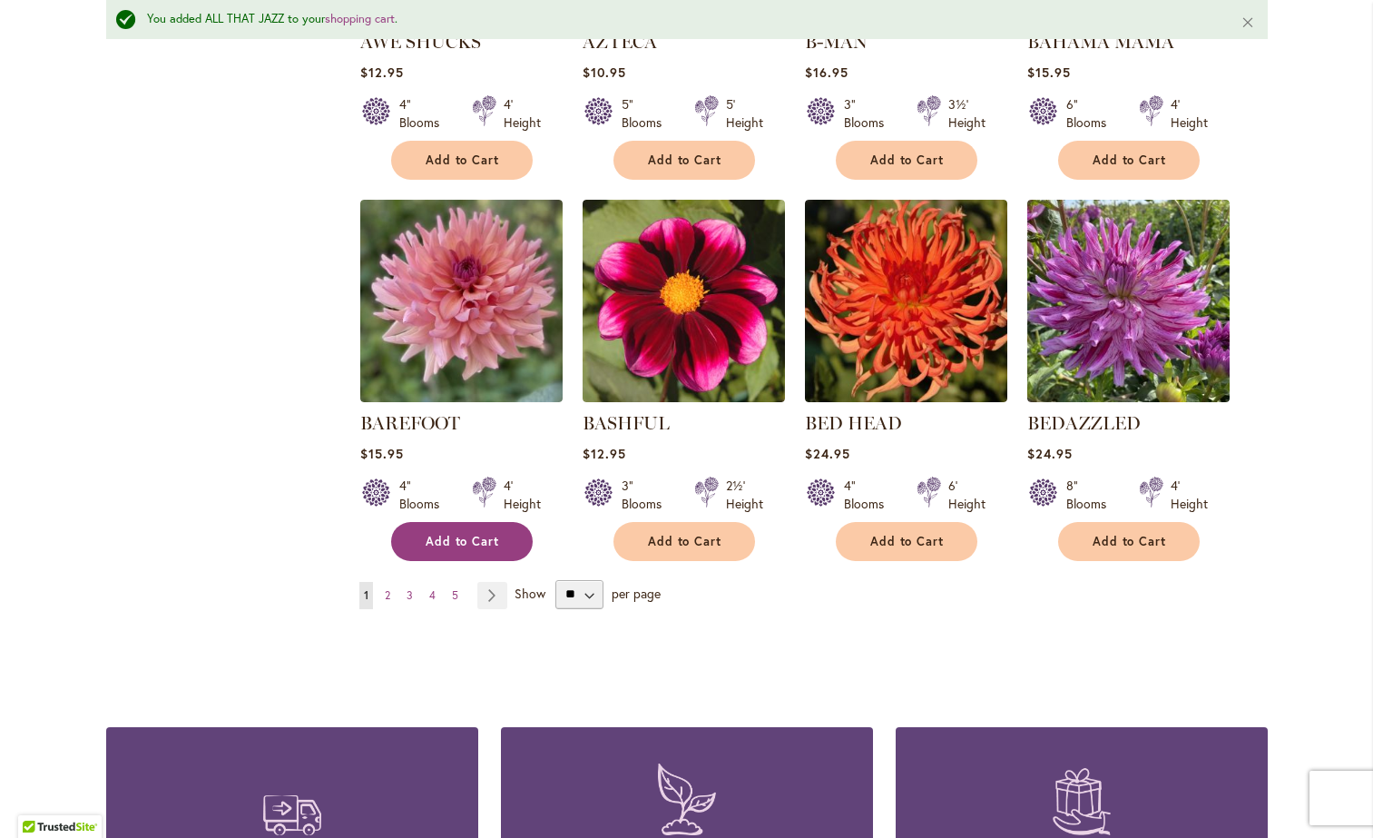
click at [474, 534] on span "Add to Cart" at bounding box center [463, 541] width 74 height 15
select select "**"
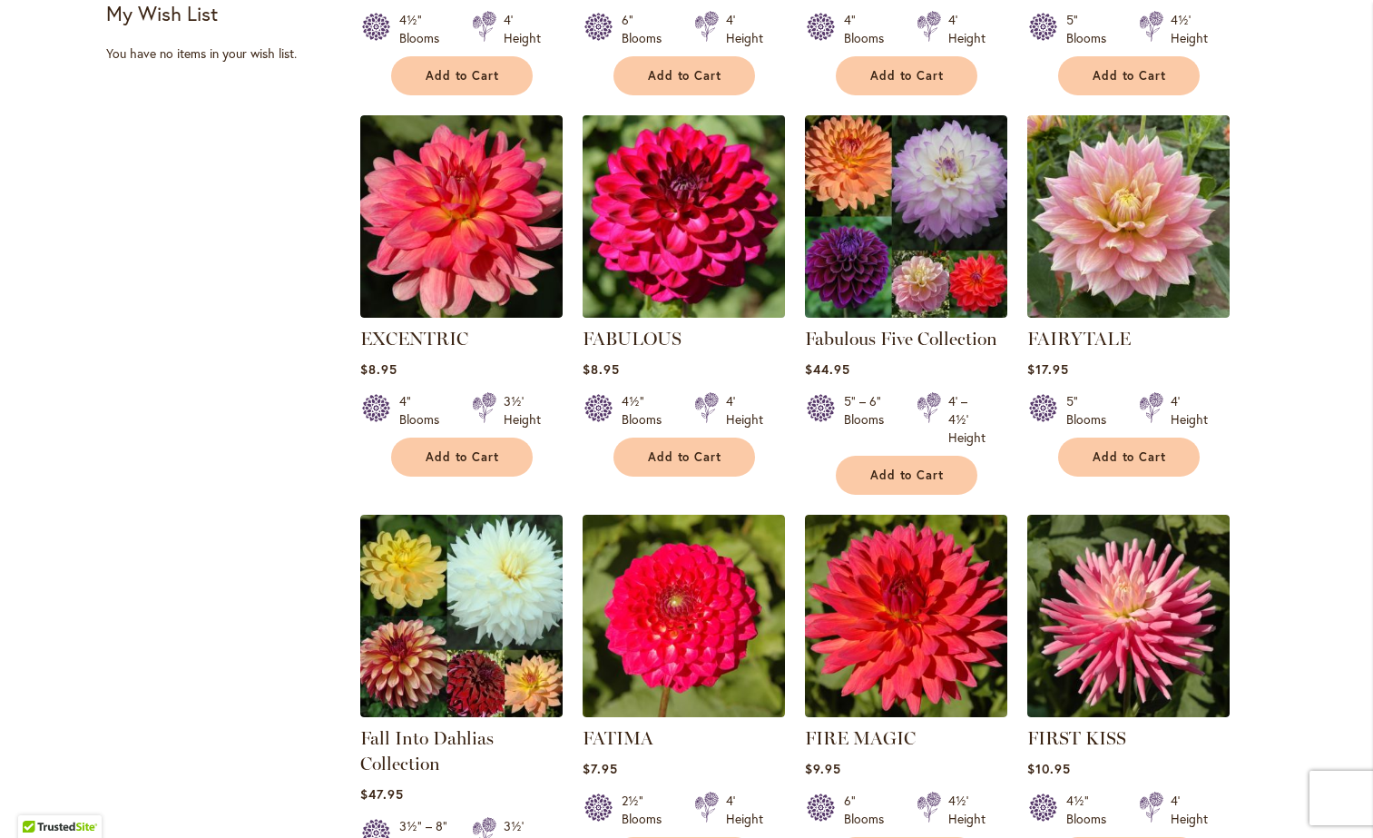
scroll to position [1063, 0]
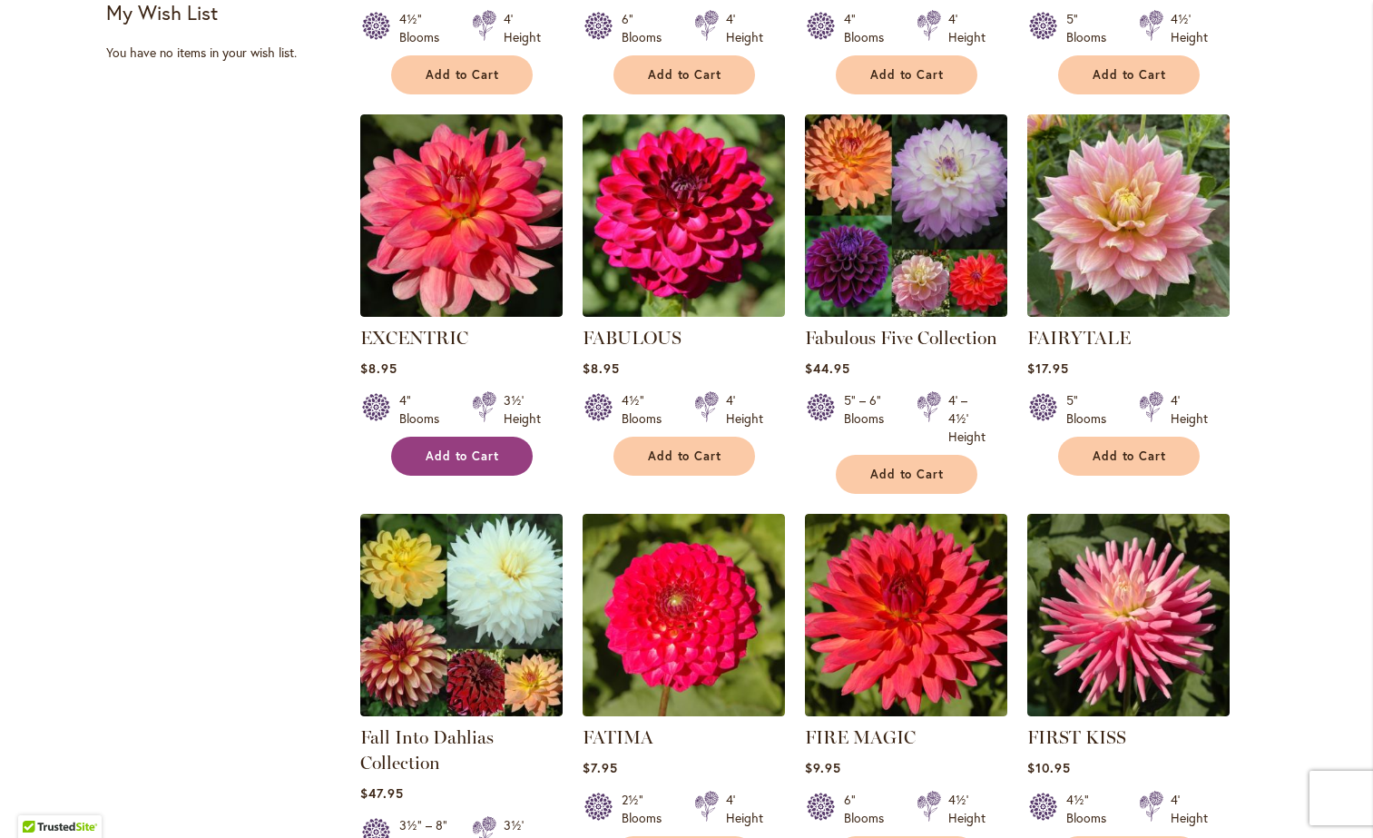
click at [454, 465] on button "Add to Cart" at bounding box center [462, 455] width 142 height 39
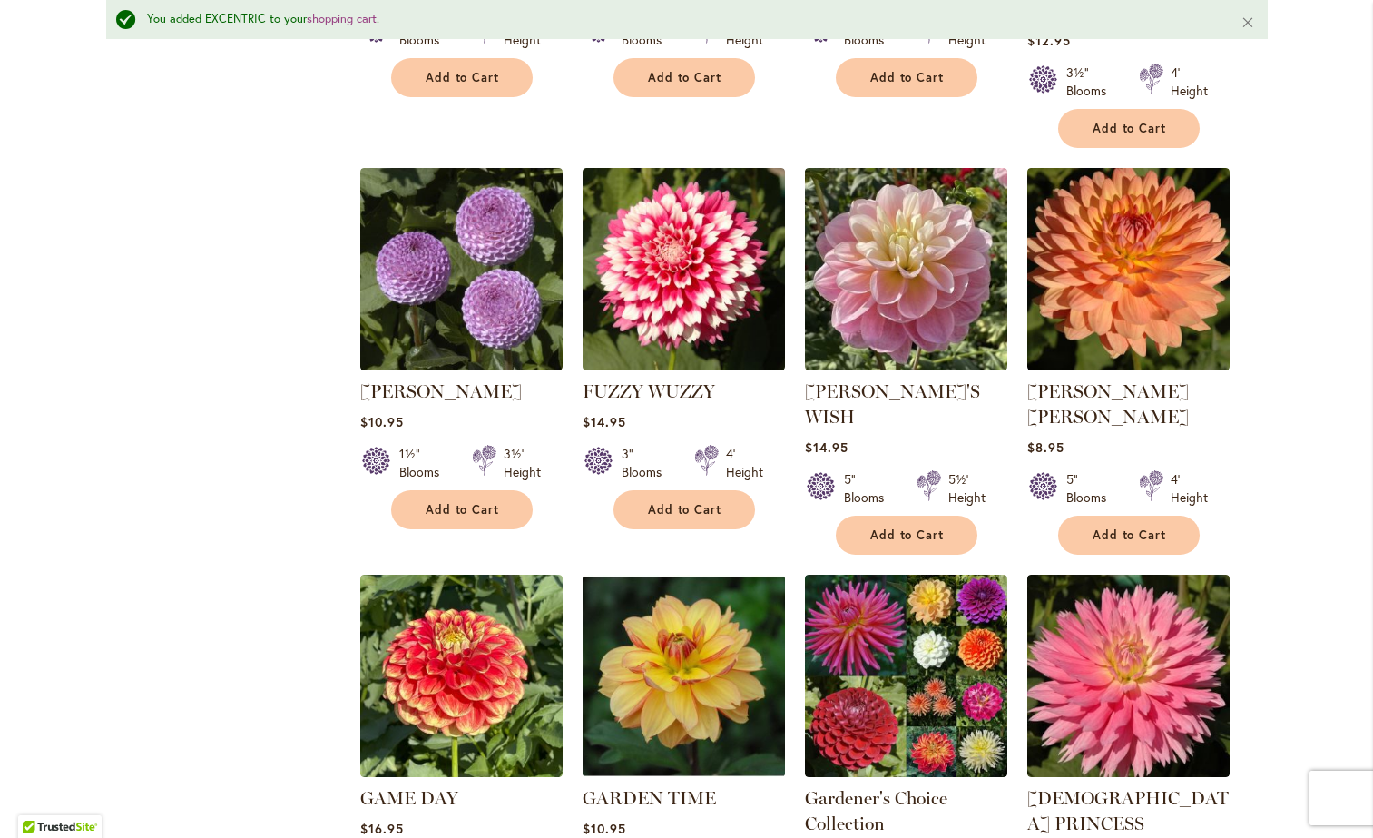
scroll to position [2314, 0]
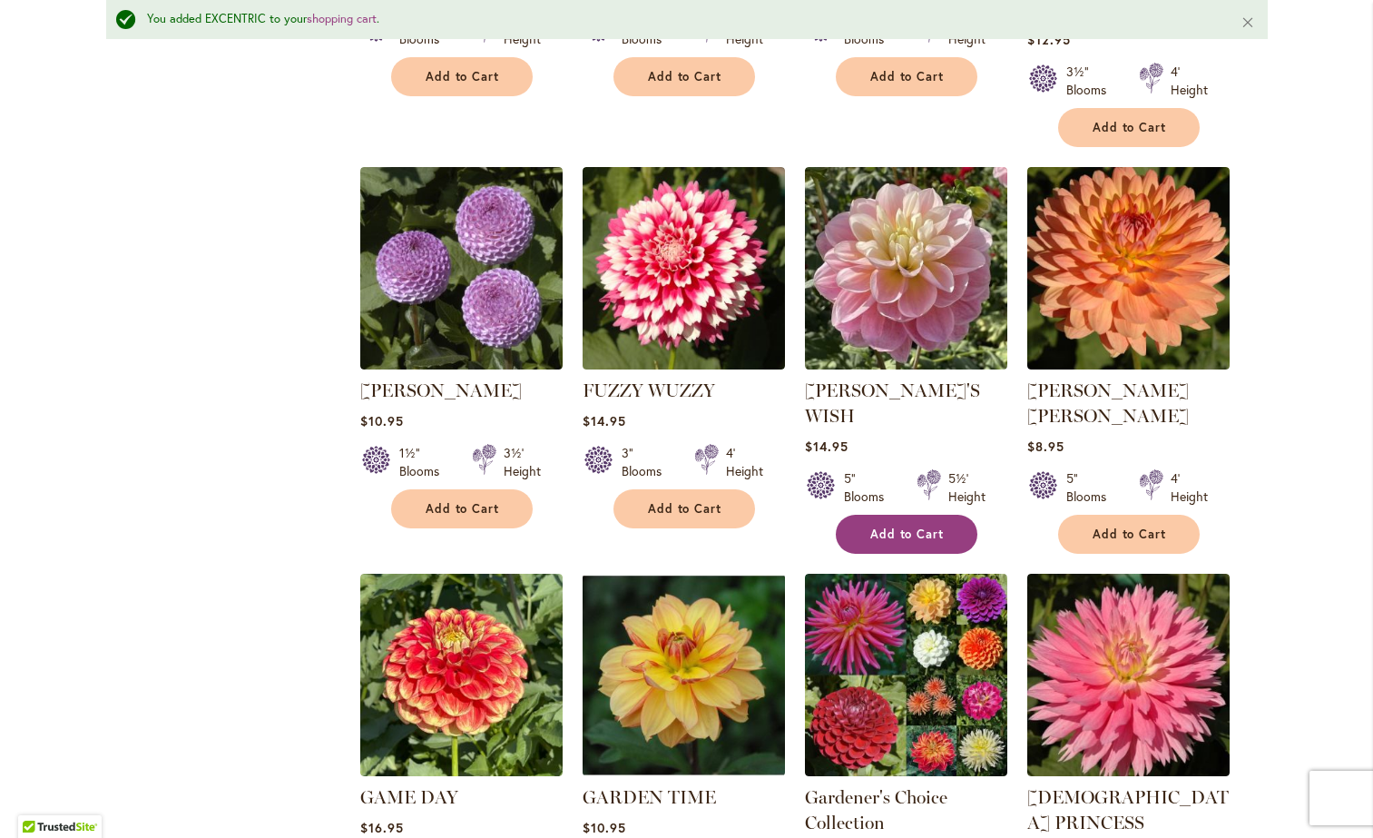
click at [913, 515] on button "Add to Cart" at bounding box center [907, 534] width 142 height 39
click at [467, 501] on span "Add to Cart" at bounding box center [463, 508] width 74 height 15
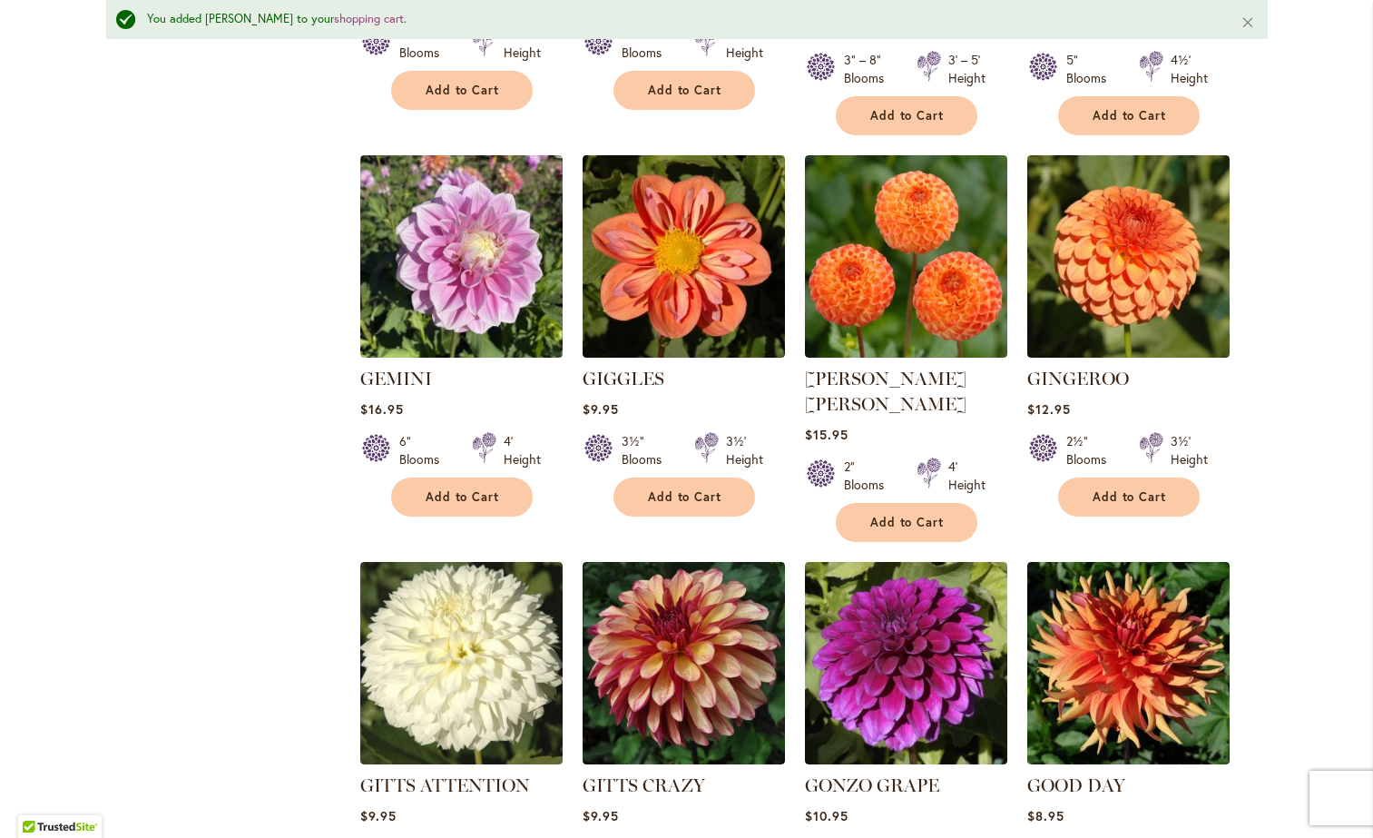
scroll to position [3142, 0]
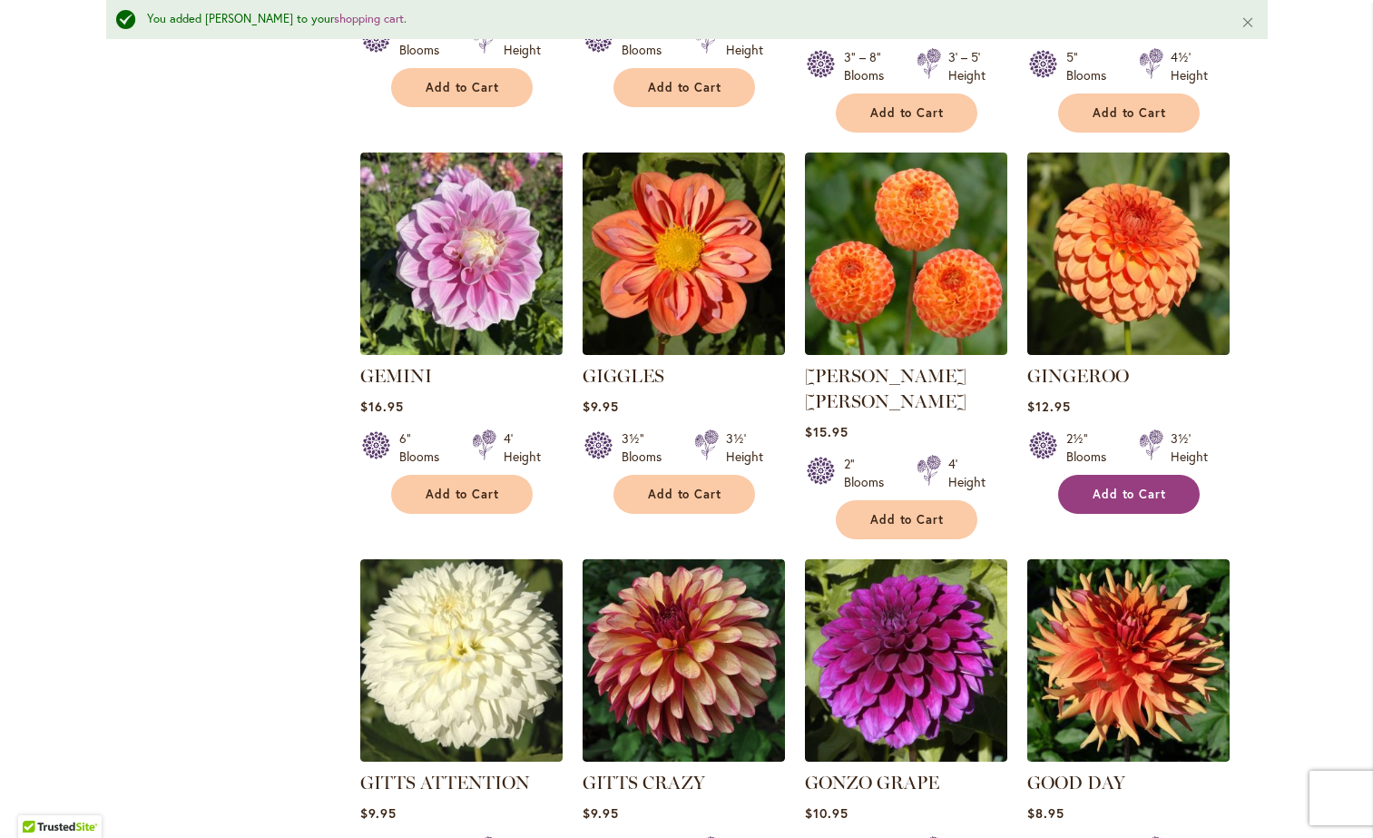
click at [1111, 486] on span "Add to Cart" at bounding box center [1130, 493] width 74 height 15
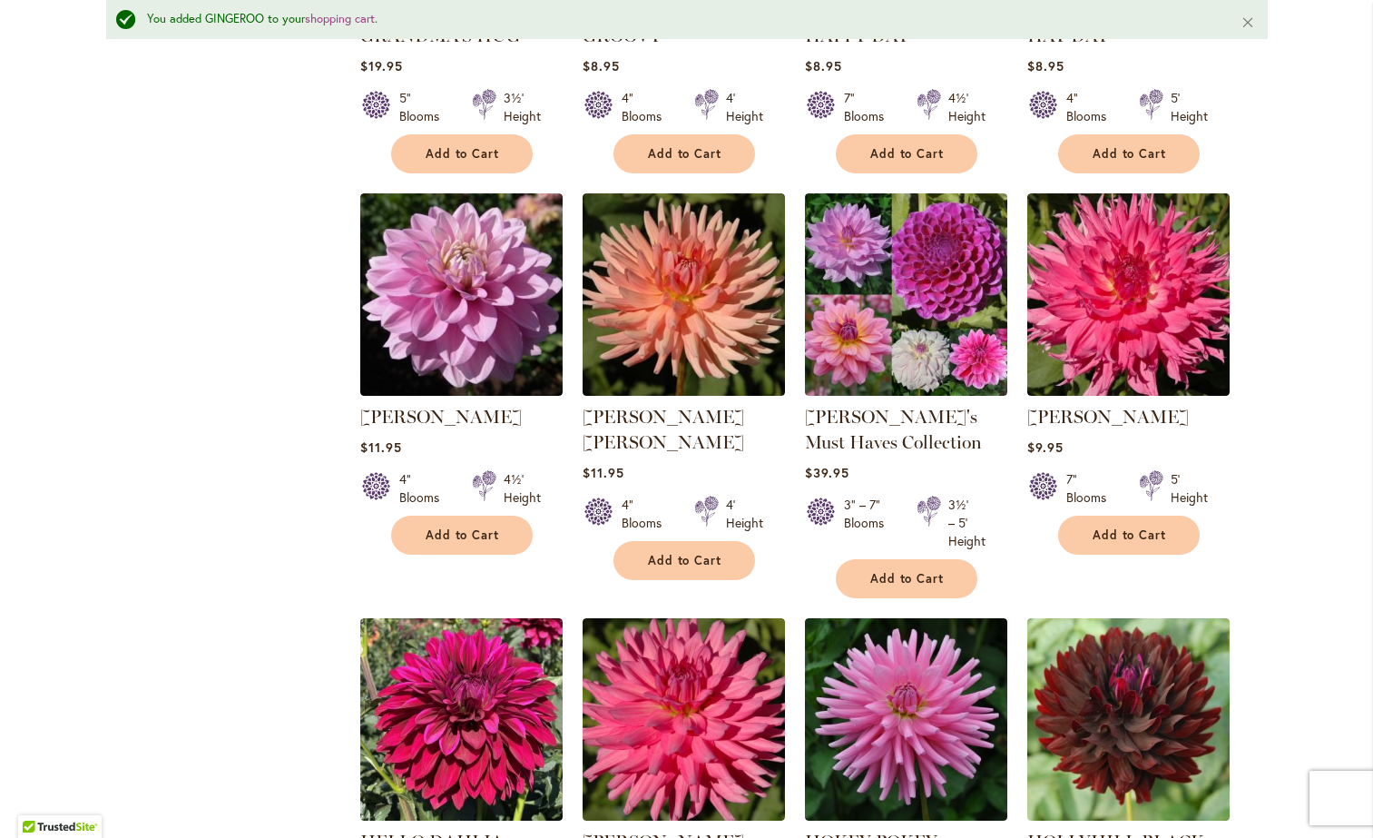
scroll to position [4277, 0]
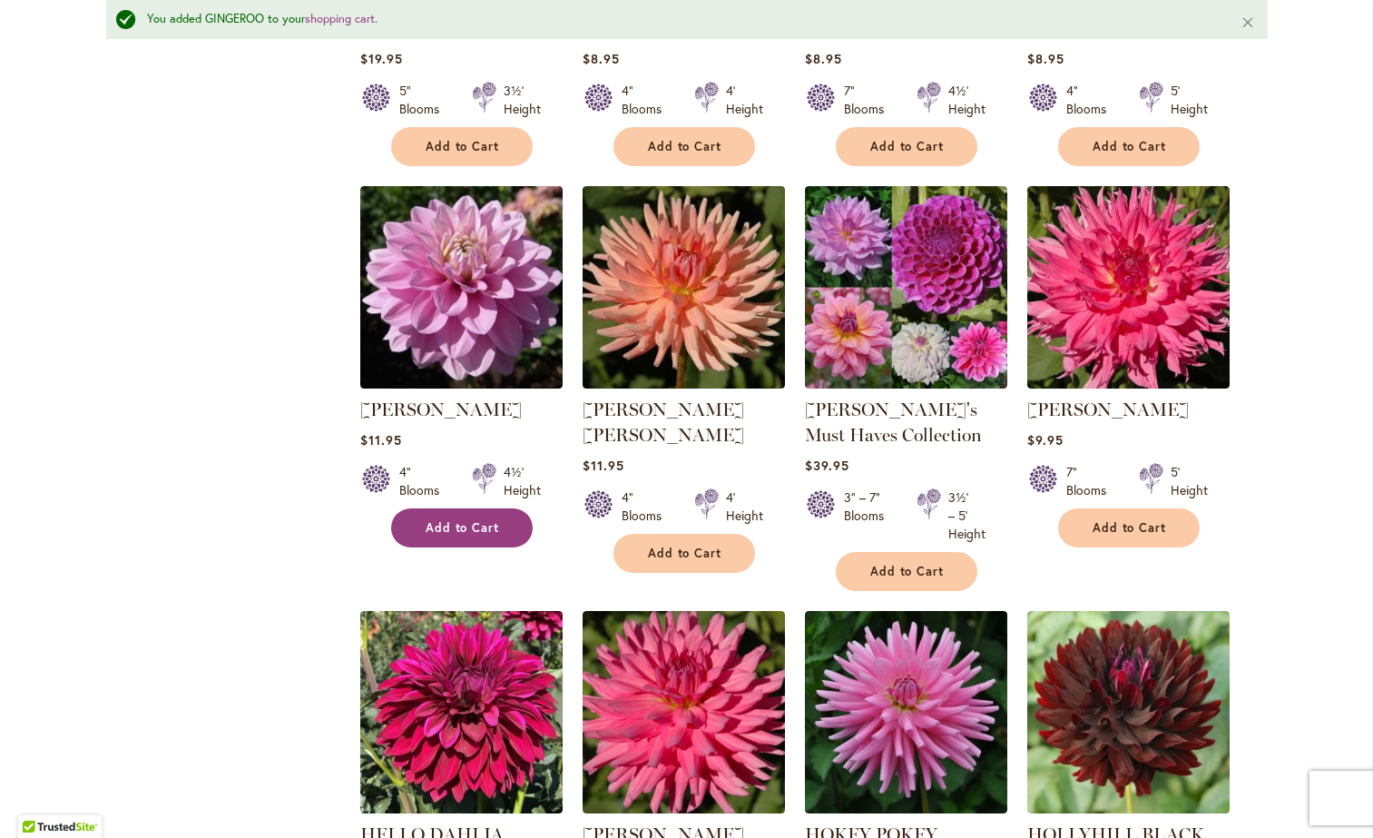
click at [484, 520] on span "Add to Cart" at bounding box center [463, 527] width 74 height 15
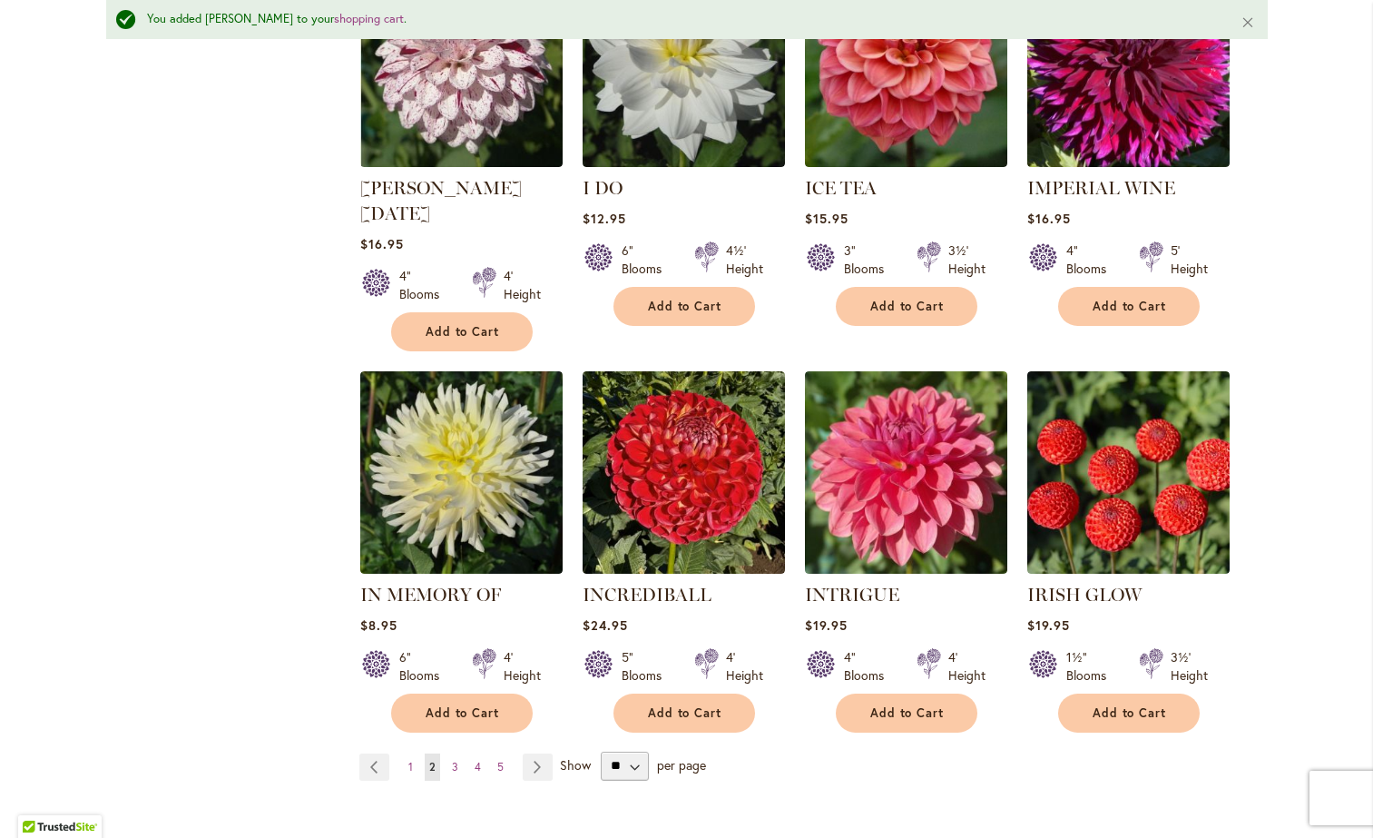
scroll to position [6111, 0]
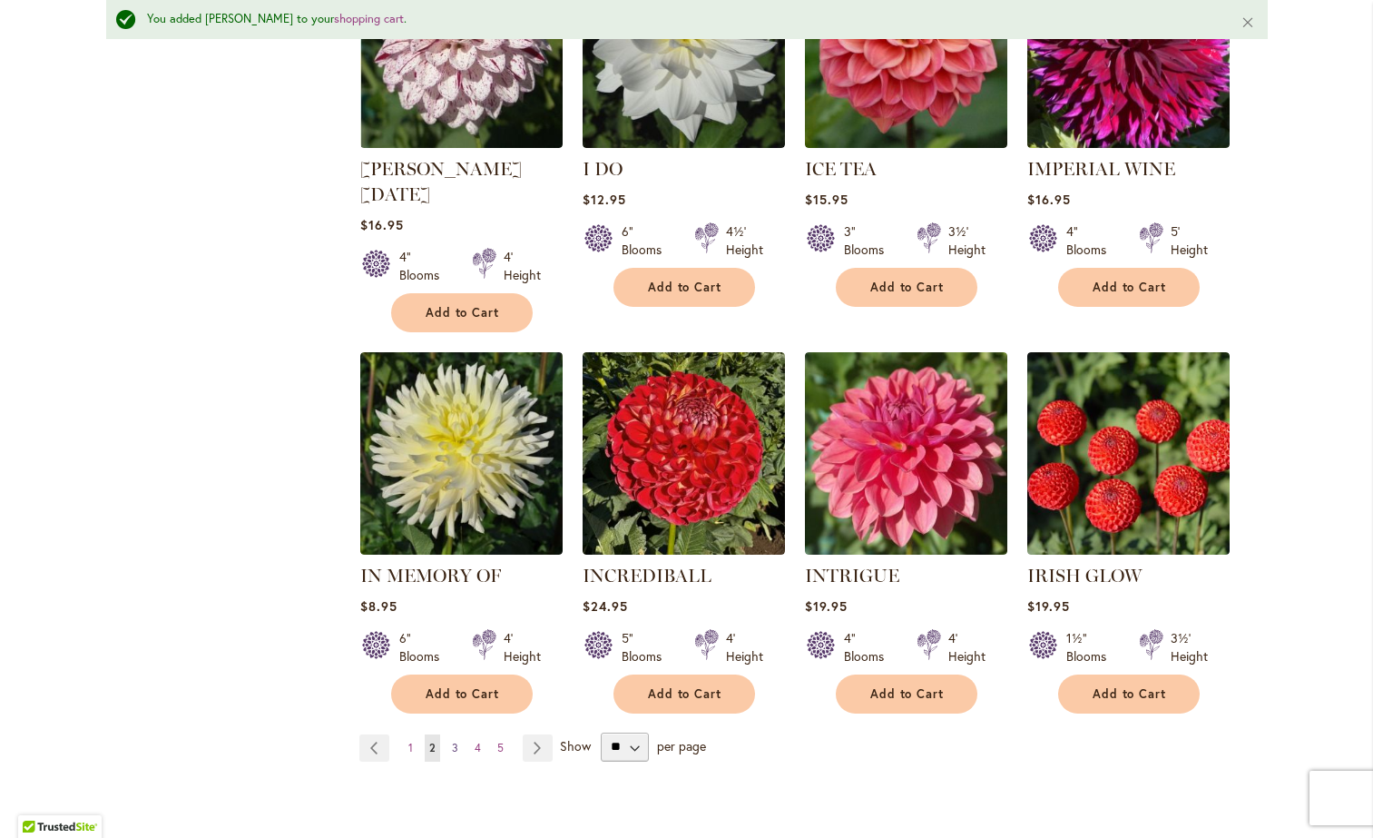
click at [454, 740] on span "3" at bounding box center [455, 747] width 6 height 14
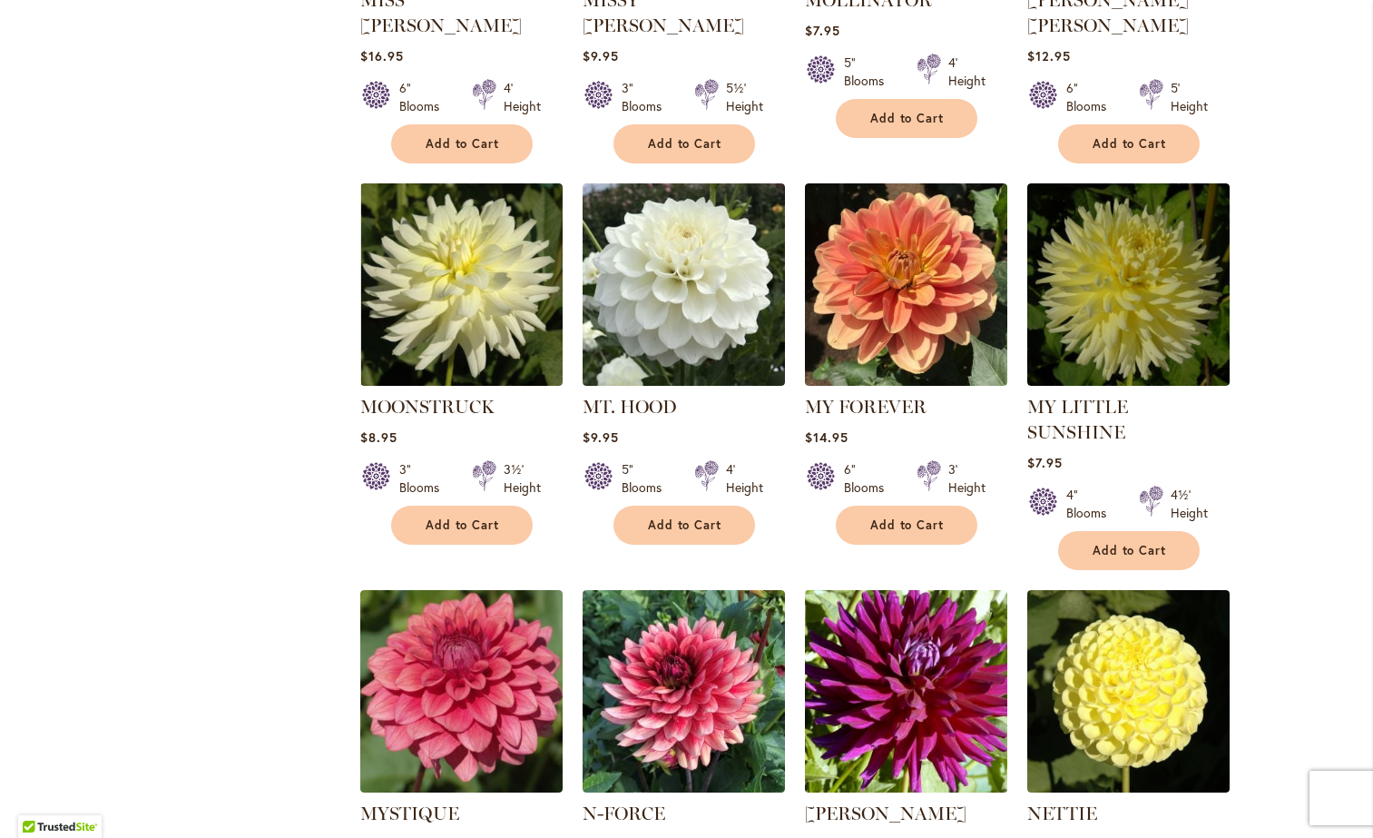
scroll to position [5392, 0]
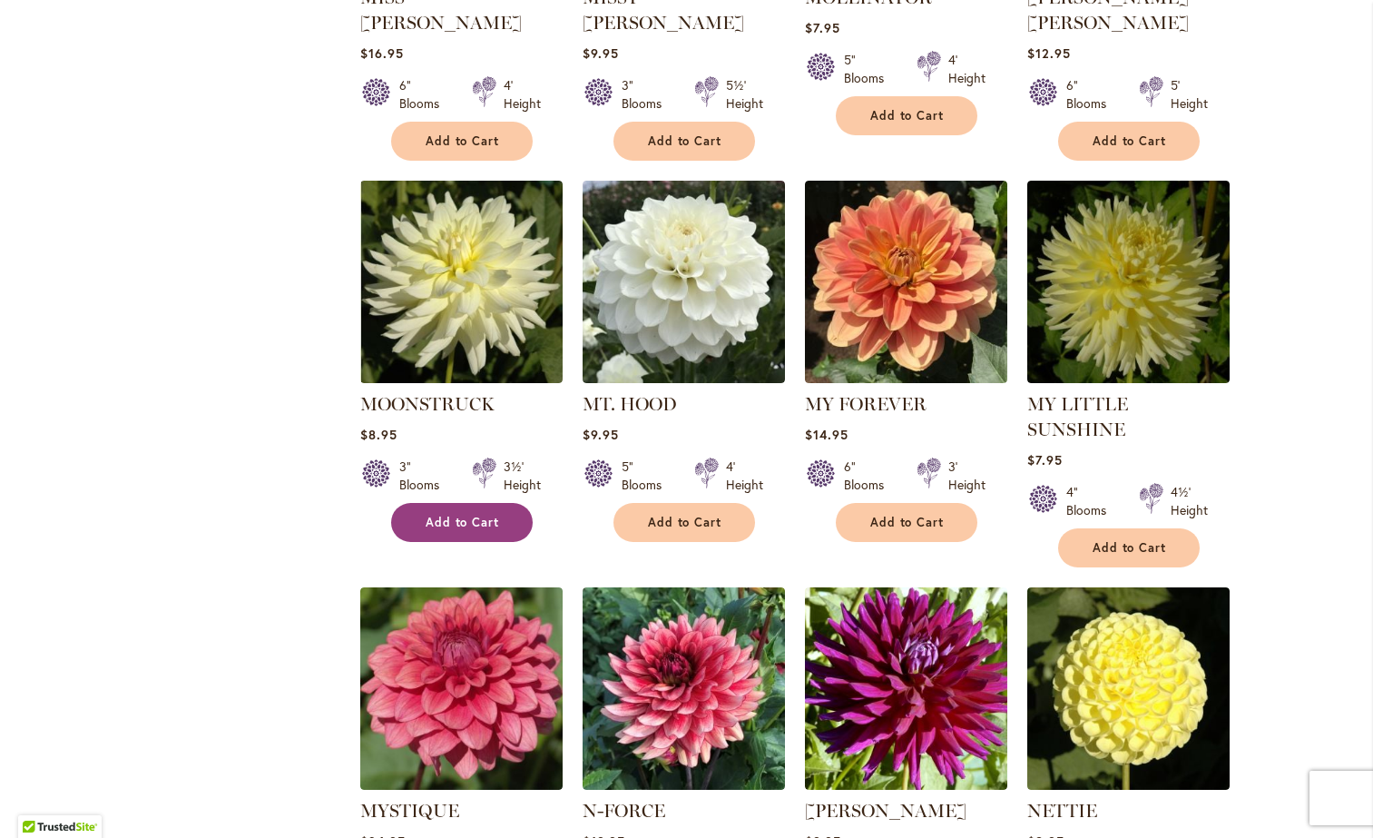
click at [484, 515] on span "Add to Cart" at bounding box center [463, 522] width 74 height 15
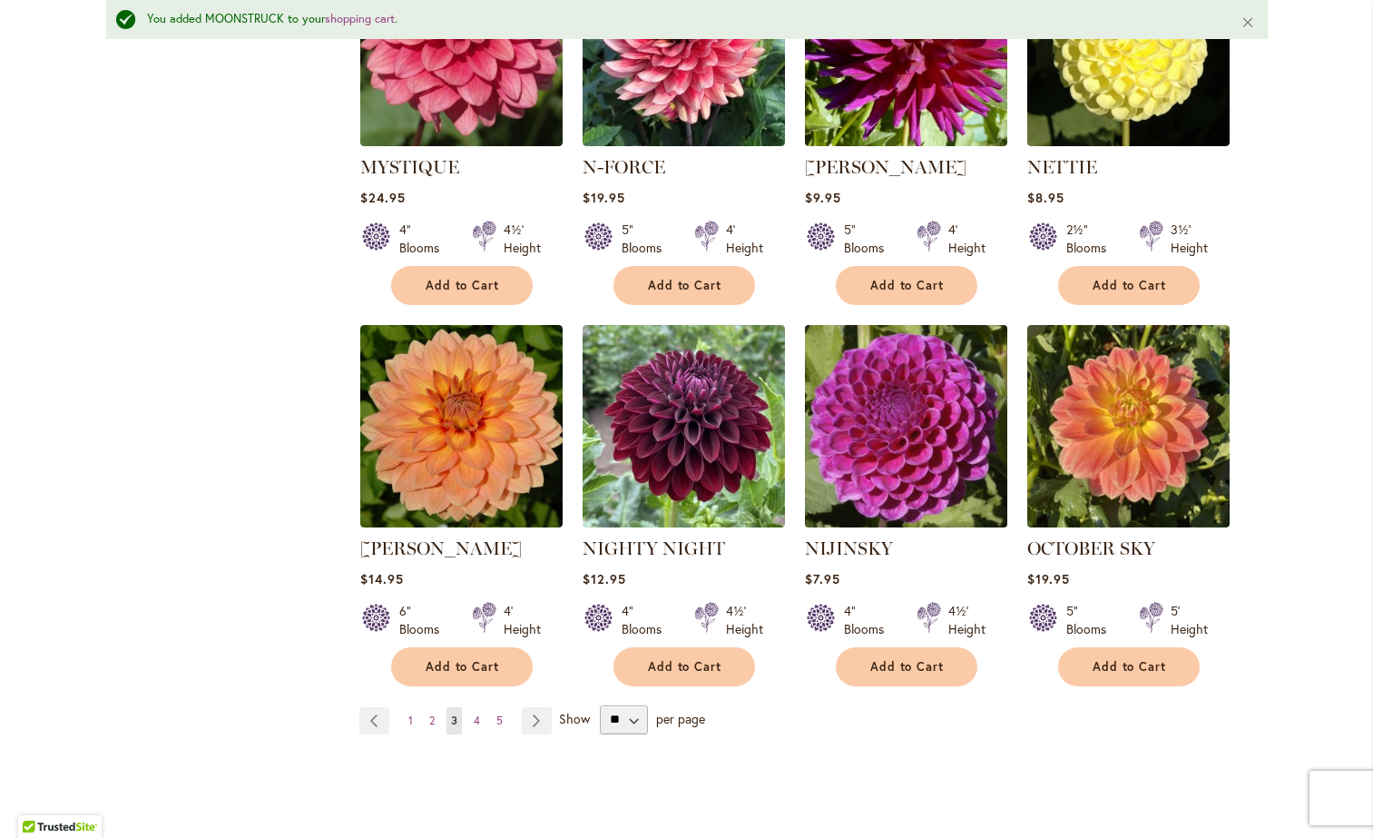
scroll to position [6094, 0]
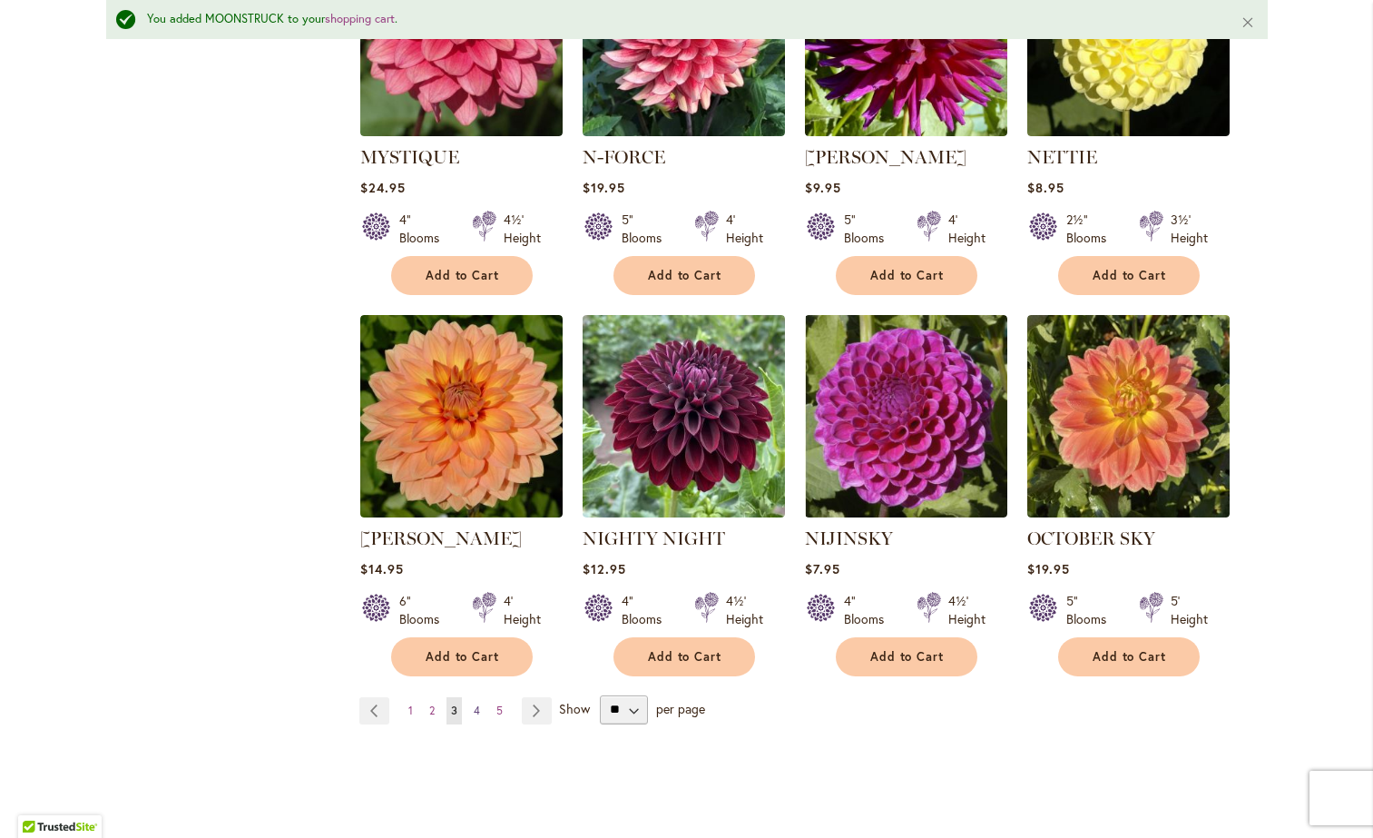
click at [481, 697] on link "Page 4" at bounding box center [476, 710] width 15 height 27
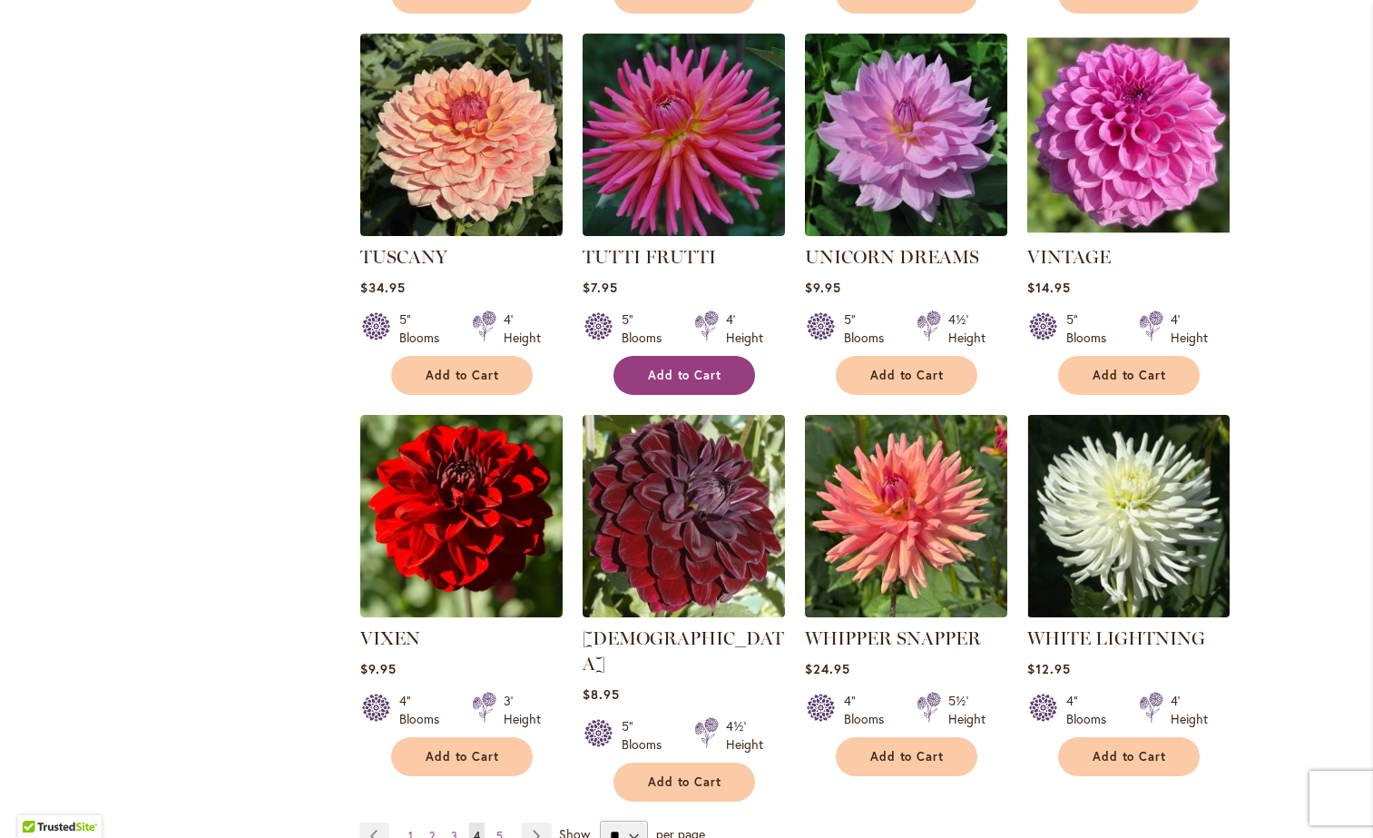
scroll to position [5839, 0]
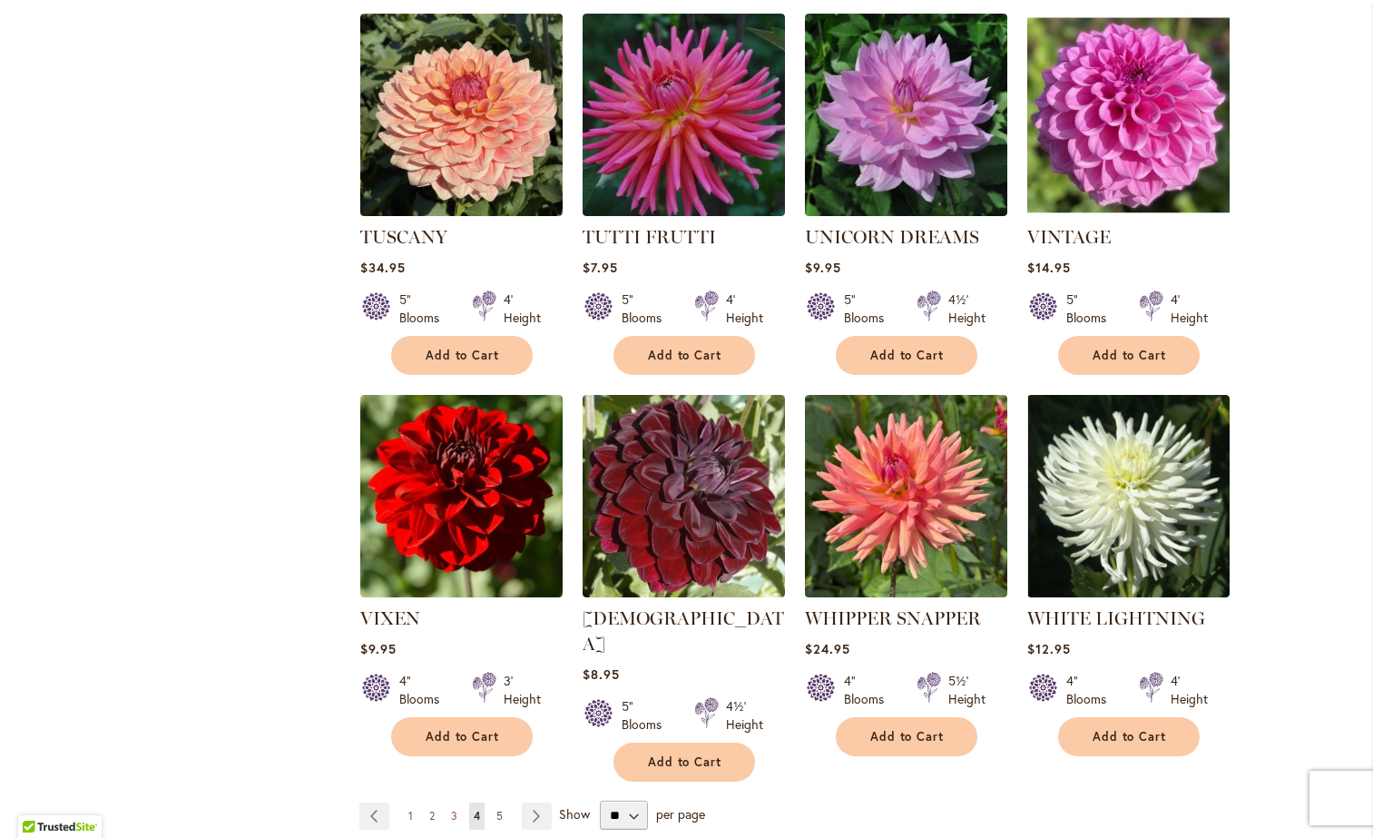
click at [502, 809] on span "5" at bounding box center [499, 816] width 6 height 14
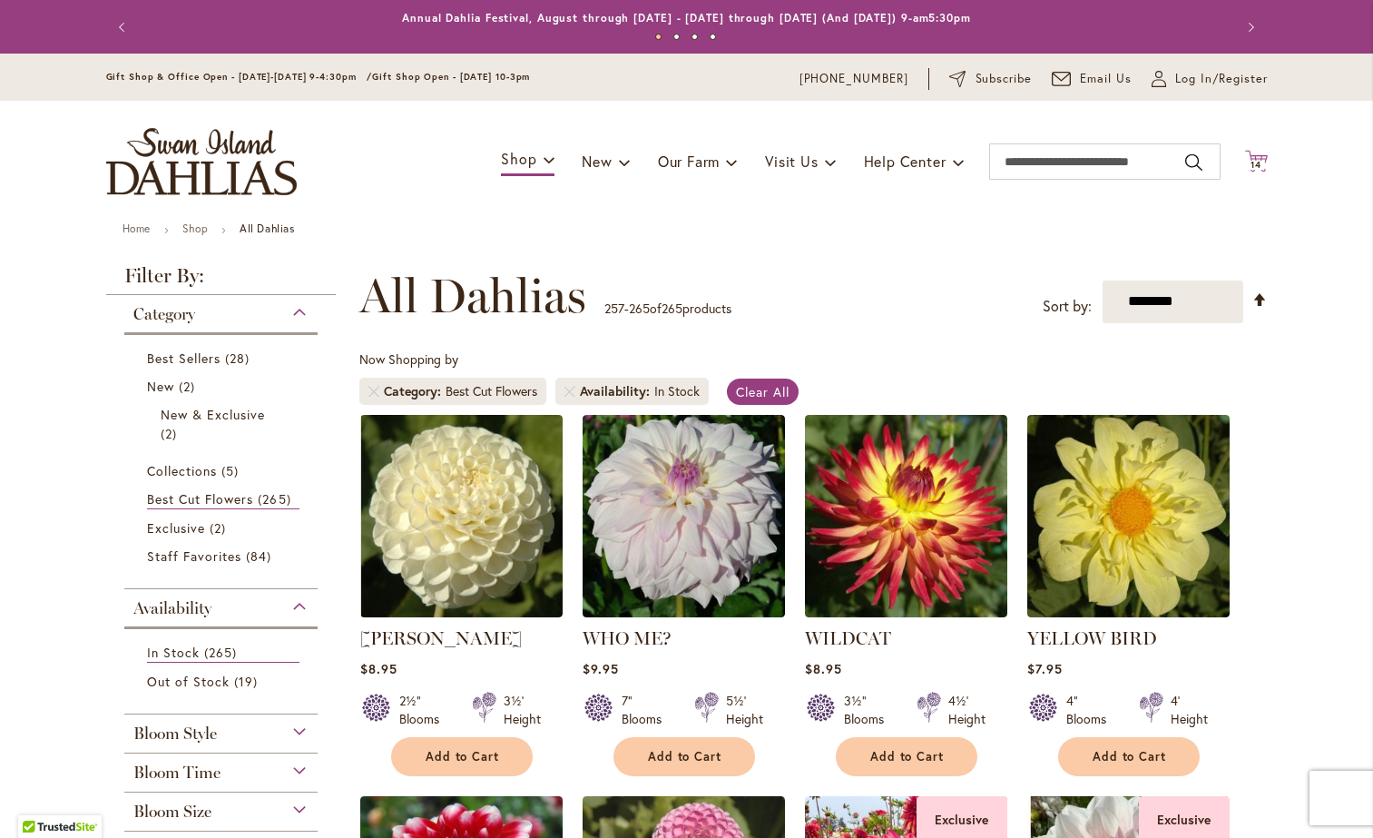
click at [1266, 150] on icon "Cart .cls-1 { fill: #231f20; }" at bounding box center [1256, 161] width 23 height 23
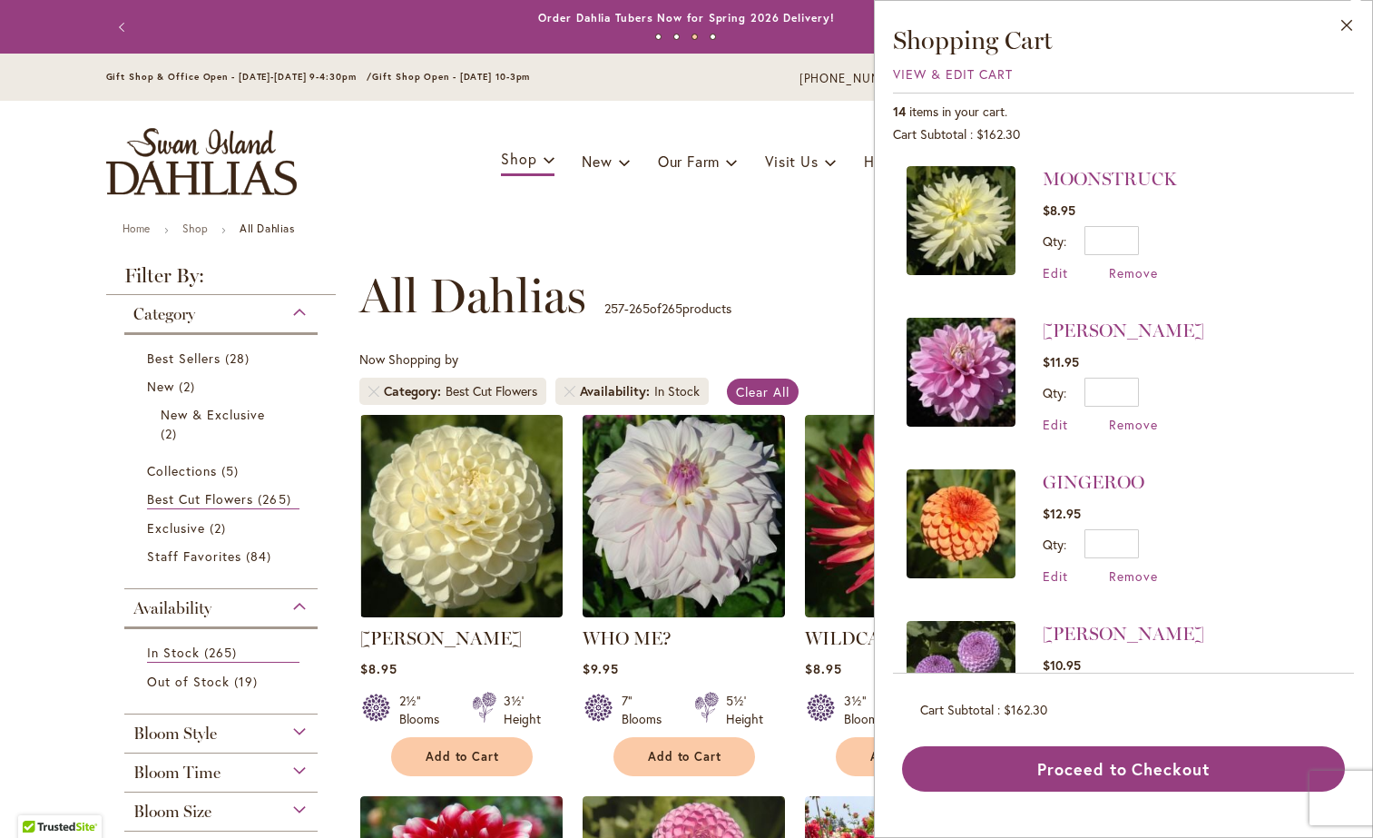
click at [736, 4] on div "Previous Annual Dahlia Festival, August through September 28th - Wednesday thro…" at bounding box center [687, 27] width 1162 height 54
